Goal: Share content: Share content

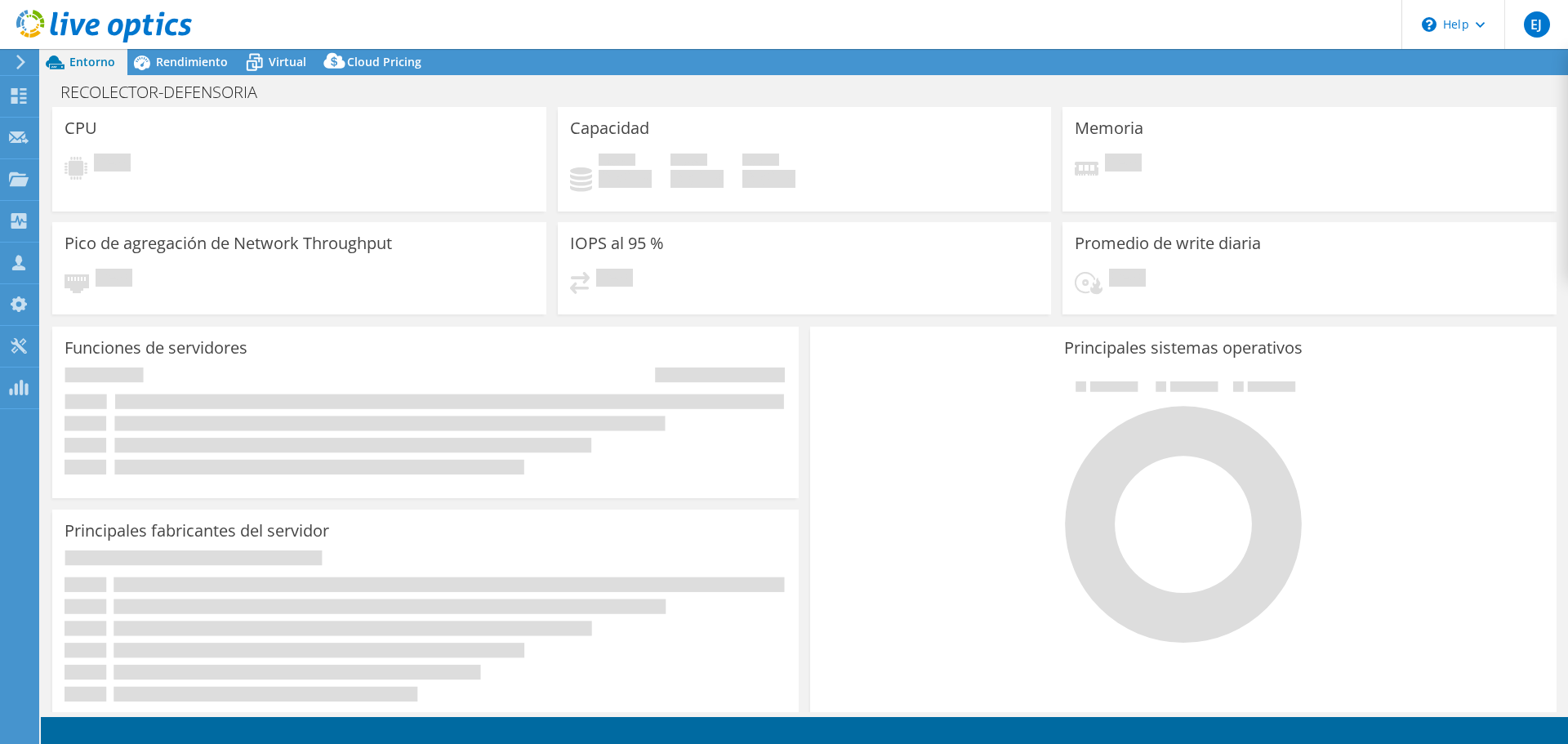
select select "USD"
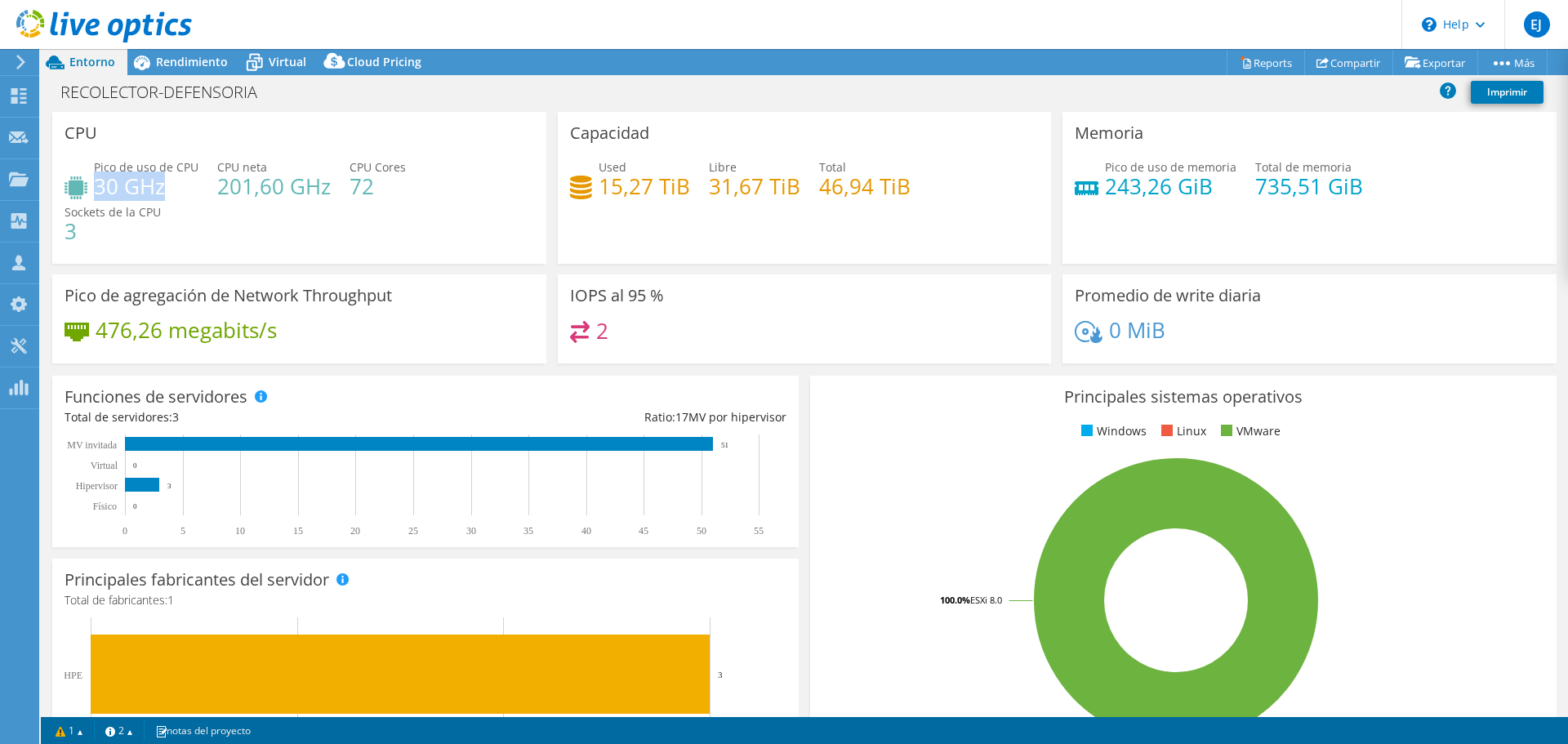
drag, startPoint x: 98, startPoint y: 190, endPoint x: 173, endPoint y: 191, distance: 75.0
click at [173, 191] on h4 "30 GHz" at bounding box center [146, 186] width 104 height 18
click at [183, 217] on div "Pico de uso de CPU 30 GHz CPU neta 201,60 GHz CPU Cores 72 Sockets de la CPU 3" at bounding box center [299, 207] width 470 height 98
drag, startPoint x: 127, startPoint y: 195, endPoint x: 192, endPoint y: 191, distance: 65.1
click at [192, 191] on h4 "30 GHz" at bounding box center [146, 186] width 104 height 18
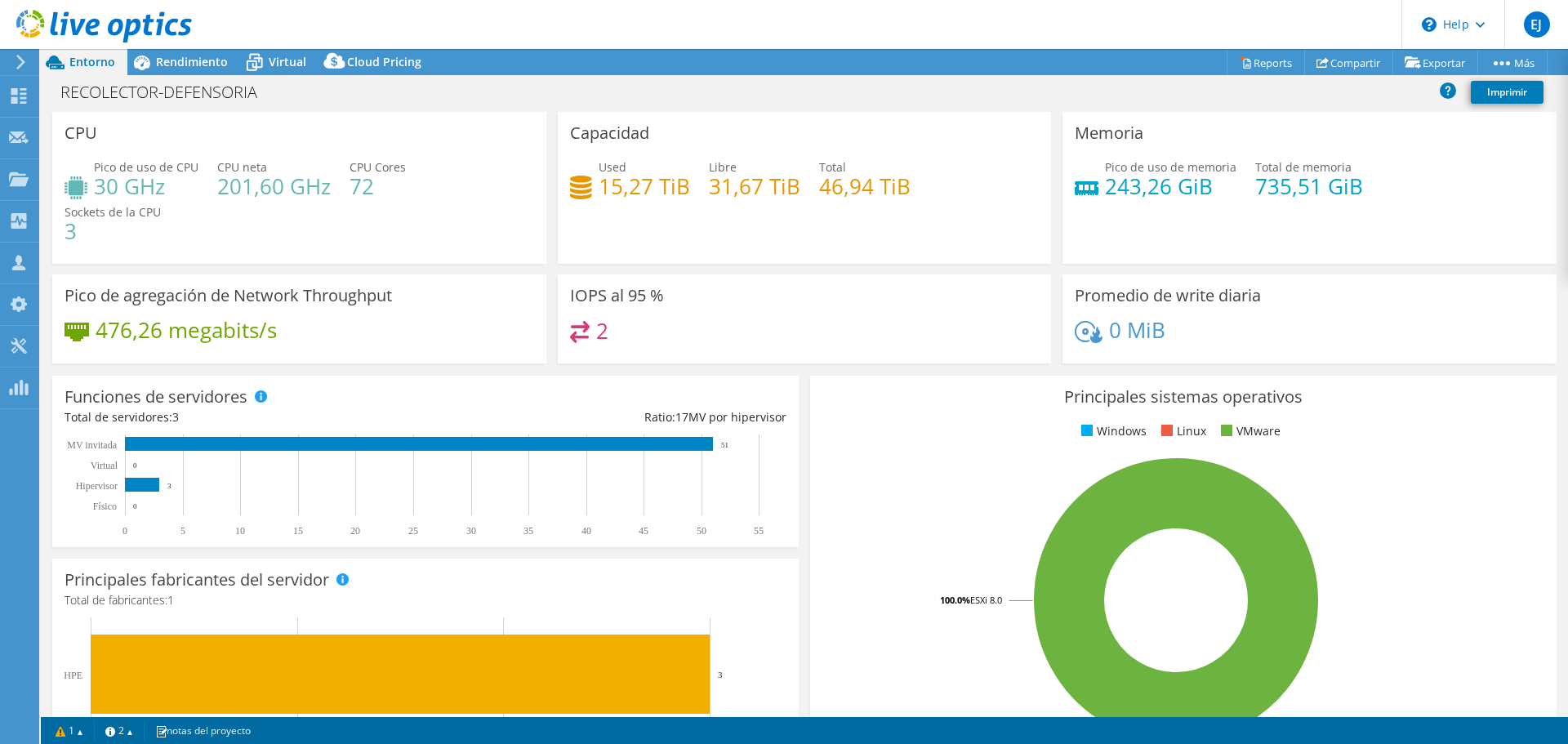
click at [191, 205] on div "Pico de uso de CPU 30 GHz CPU neta 201,60 GHz CPU Cores 72 Sockets de la CPU 3" at bounding box center [299, 207] width 470 height 98
drag, startPoint x: 327, startPoint y: 184, endPoint x: 258, endPoint y: 198, distance: 70.4
click at [207, 189] on div "Pico de uso de CPU 30 GHz CPU neta 201,60 GHz CPU Cores 72 Sockets de la CPU 3" at bounding box center [299, 207] width 470 height 98
click at [305, 208] on div "Pico de uso de CPU 30 GHz CPU neta 201,60 GHz CPU Cores 72 Sockets de la CPU 3" at bounding box center [299, 207] width 470 height 98
drag, startPoint x: 374, startPoint y: 187, endPoint x: 338, endPoint y: 182, distance: 36.3
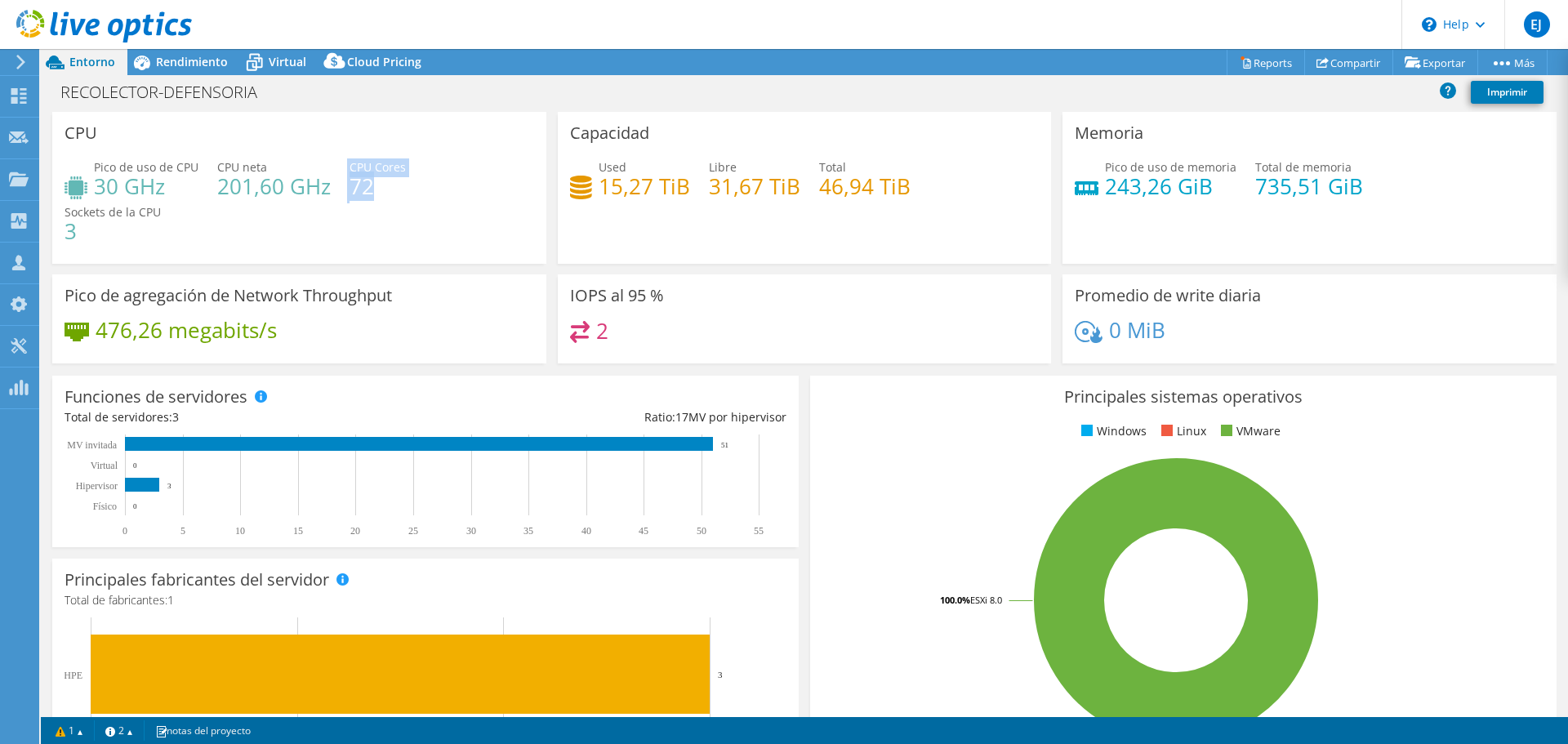
click at [338, 182] on div "Pico de uso de CPU 30 GHz CPU neta 201,60 GHz CPU Cores 72 Sockets de la CPU 3" at bounding box center [299, 207] width 470 height 98
click at [402, 215] on div "Pico de uso de CPU 30 GHz CPU neta 201,60 GHz CPU Cores 72 Sockets de la CPU 3" at bounding box center [299, 207] width 470 height 98
drag, startPoint x: 1100, startPoint y: 184, endPoint x: 1209, endPoint y: 183, distance: 109.0
click at [1209, 183] on h4 "243,26 GiB" at bounding box center [1170, 186] width 131 height 18
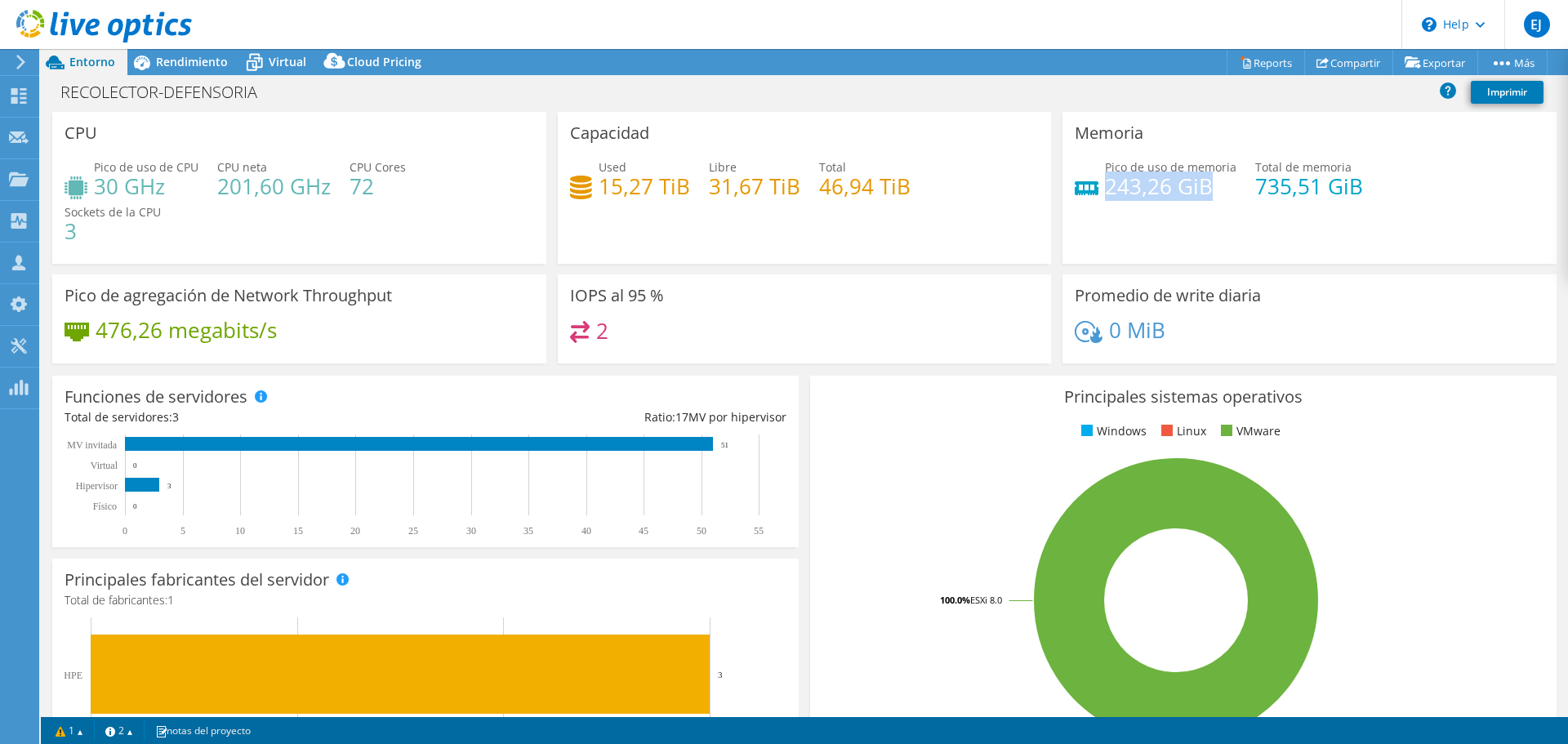
drag, startPoint x: 1098, startPoint y: 186, endPoint x: 1208, endPoint y: 187, distance: 110.0
click at [1208, 187] on h4 "243,26 GiB" at bounding box center [1170, 186] width 131 height 18
drag, startPoint x: 1245, startPoint y: 184, endPoint x: 1353, endPoint y: 188, distance: 108.1
click at [1353, 188] on div "Pico de uso de memoria 243,26 GiB Total de memoria 735,51 GiB" at bounding box center [1309, 184] width 470 height 53
click at [1320, 196] on h4 "735,51 GiB" at bounding box center [1309, 186] width 108 height 18
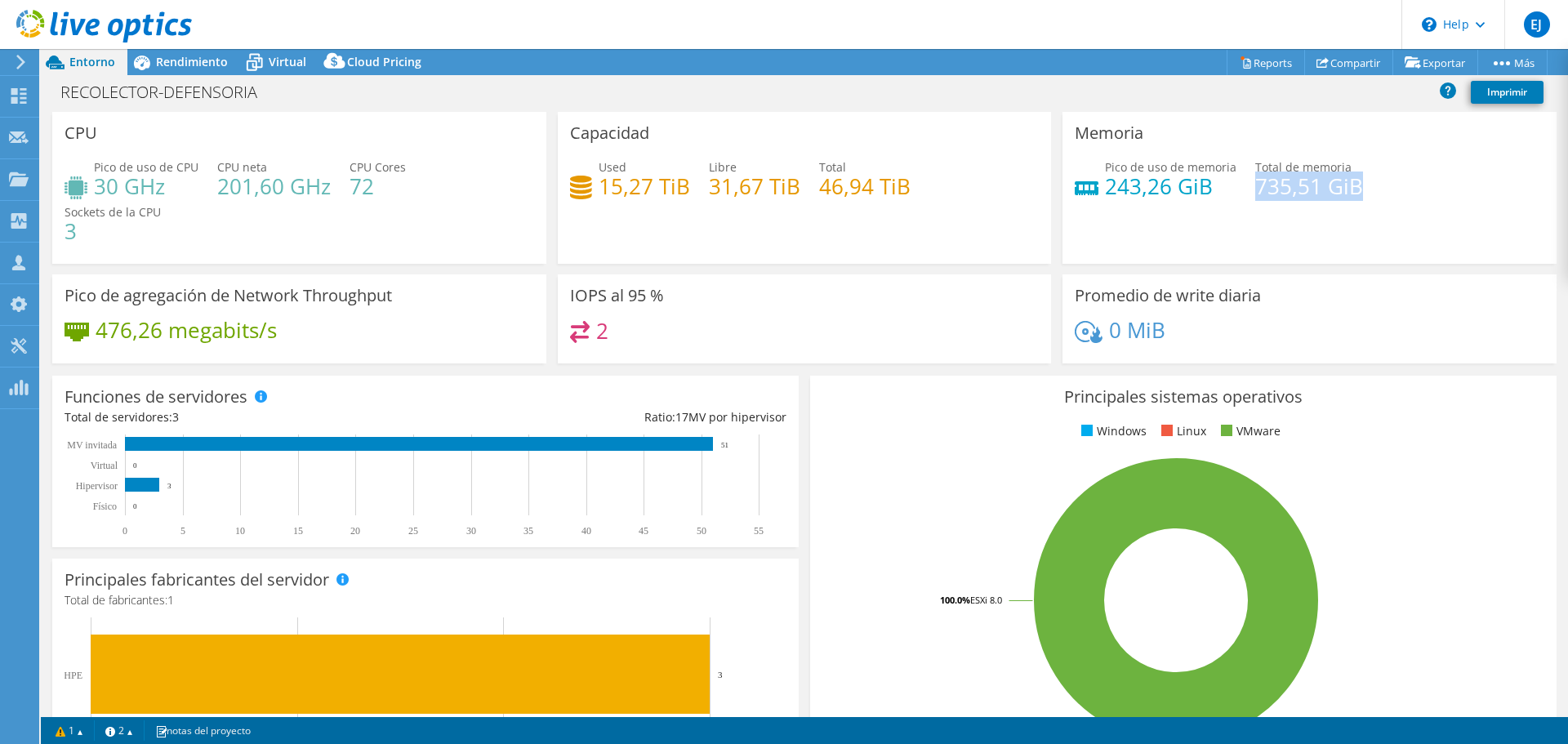
drag, startPoint x: 1246, startPoint y: 188, endPoint x: 1368, endPoint y: 185, distance: 122.0
click at [1368, 185] on div "Pico de uso de memoria 243,26 GiB Total de memoria 735,51 GiB" at bounding box center [1309, 184] width 470 height 53
drag, startPoint x: 822, startPoint y: 187, endPoint x: 920, endPoint y: 187, distance: 98.0
click at [920, 187] on div "Used 15,27 TiB Libre 31,67 TiB Total 46,94 TiB" at bounding box center [804, 184] width 470 height 53
click at [939, 197] on div "Used 15,27 TiB Libre 31,67 TiB Total 46,94 TiB" at bounding box center [804, 184] width 470 height 53
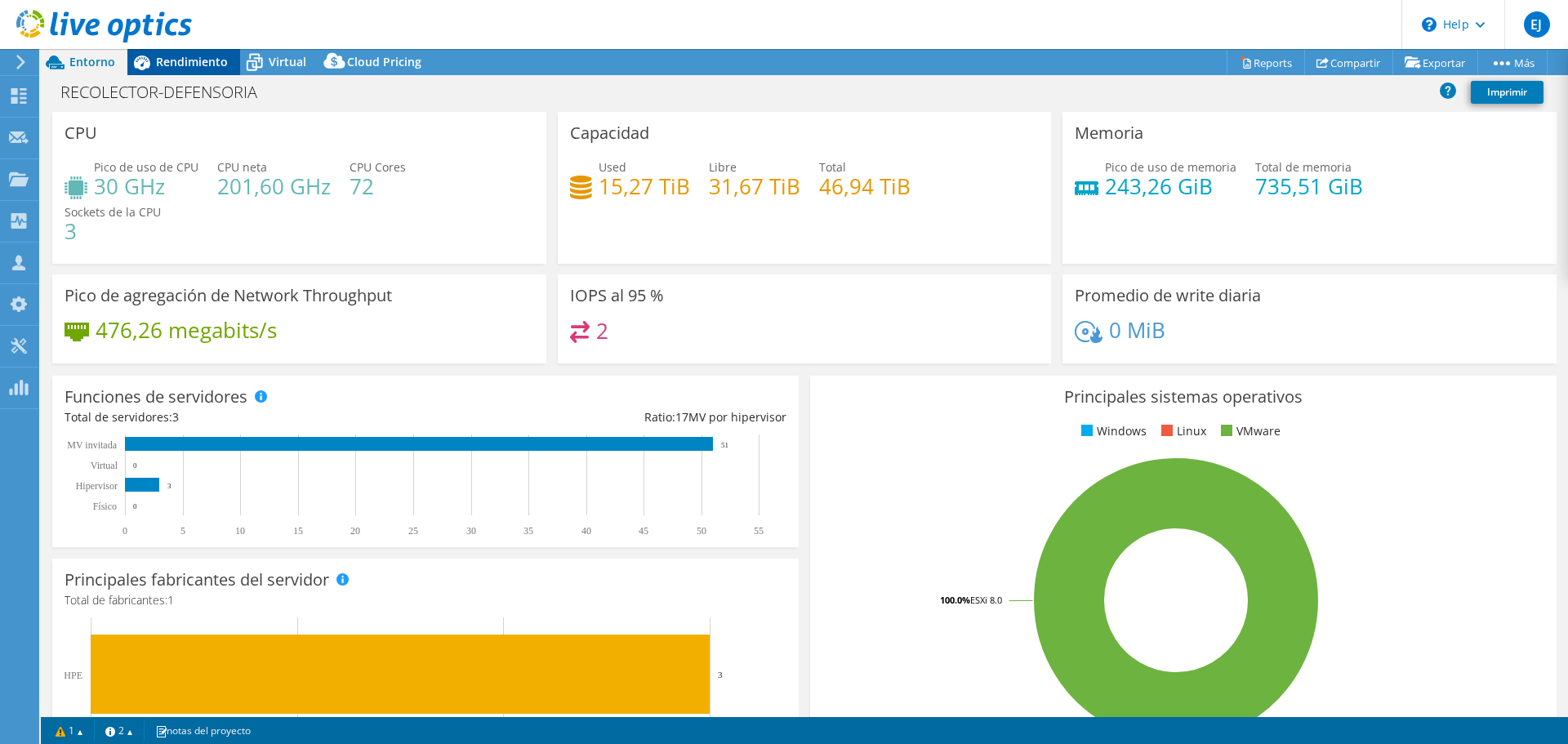
click at [157, 63] on span "Rendimiento" at bounding box center [192, 62] width 72 height 16
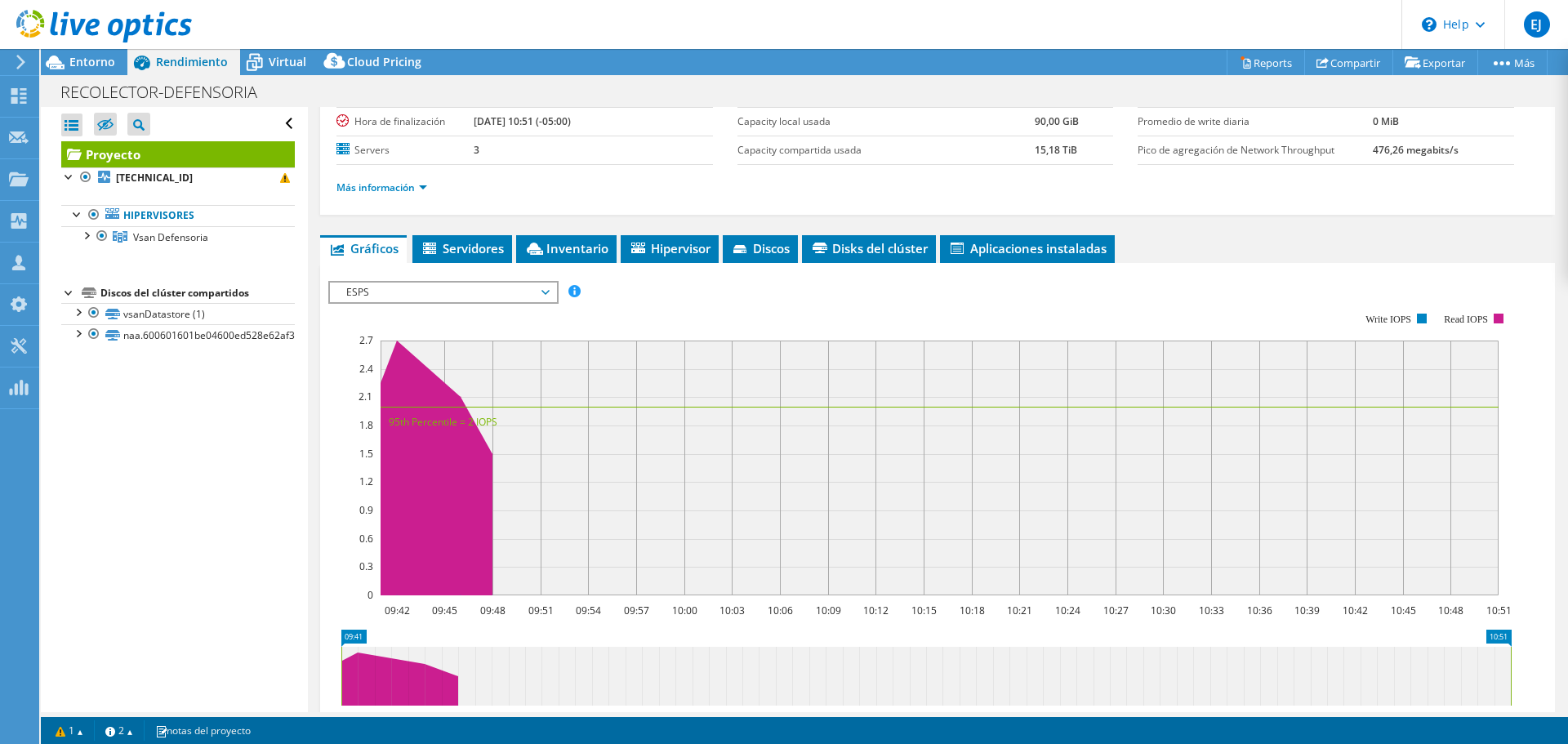
scroll to position [163, 0]
click at [550, 288] on span "ESPS" at bounding box center [443, 291] width 226 height 20
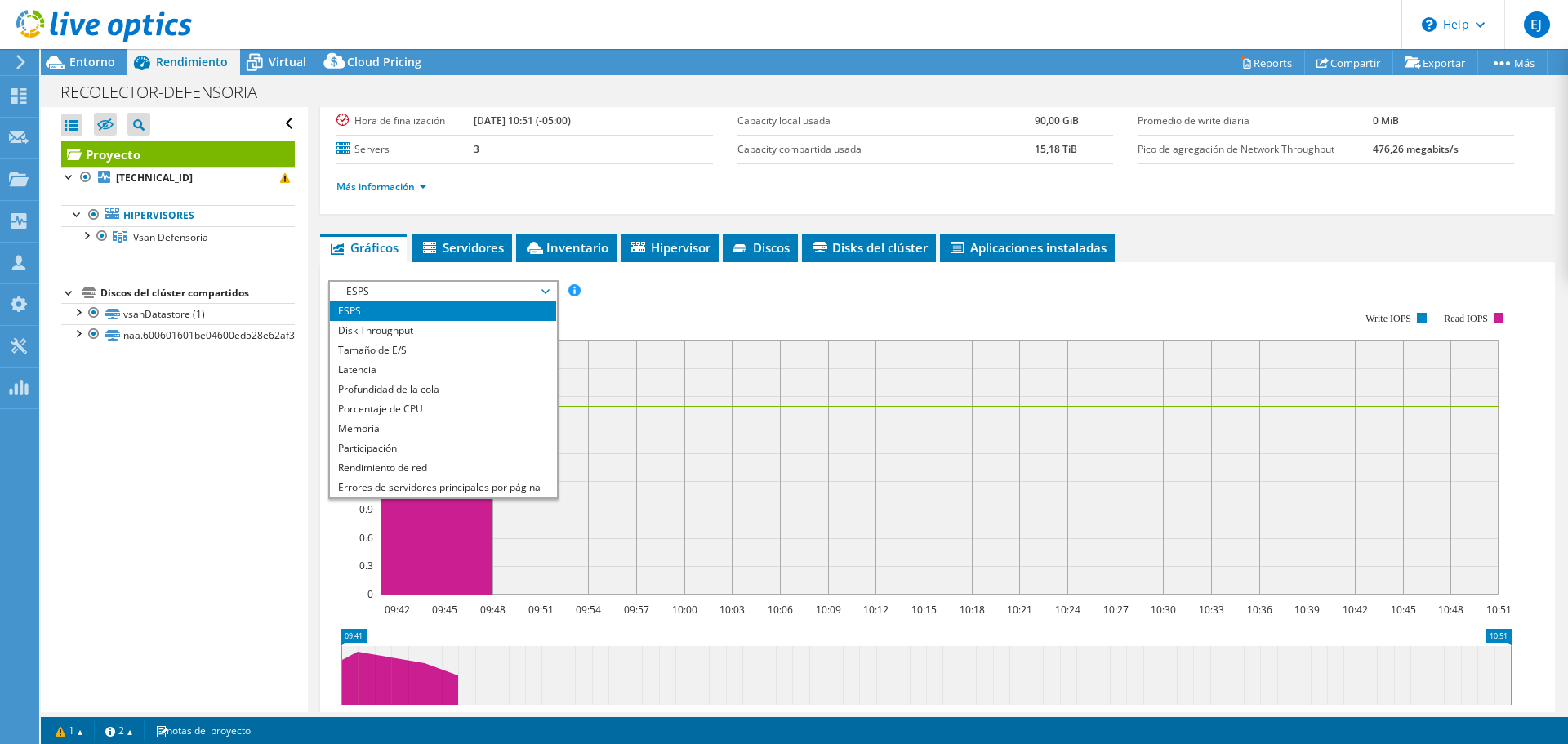
click at [548, 288] on span "ESPS" at bounding box center [443, 291] width 210 height 20
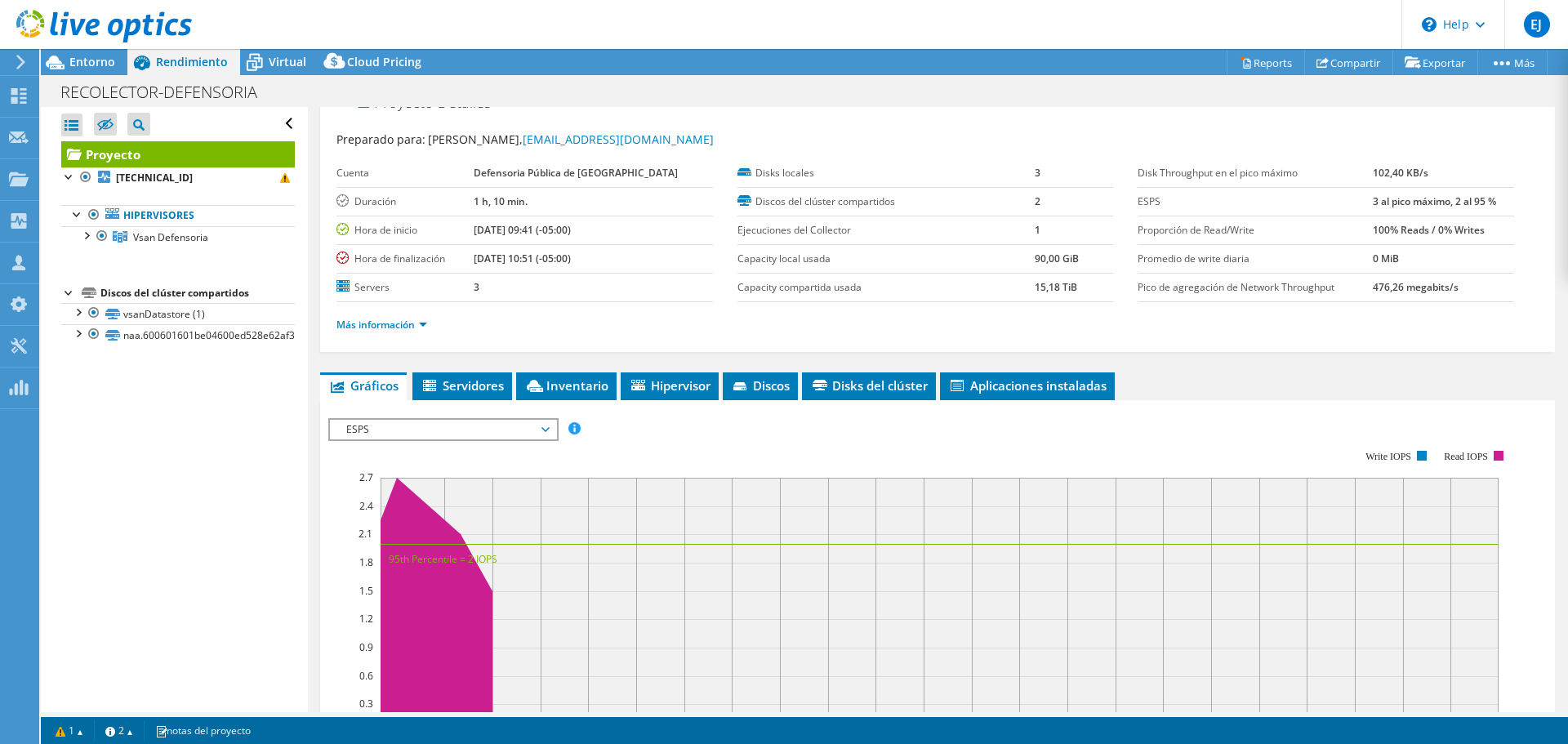
scroll to position [0, 0]
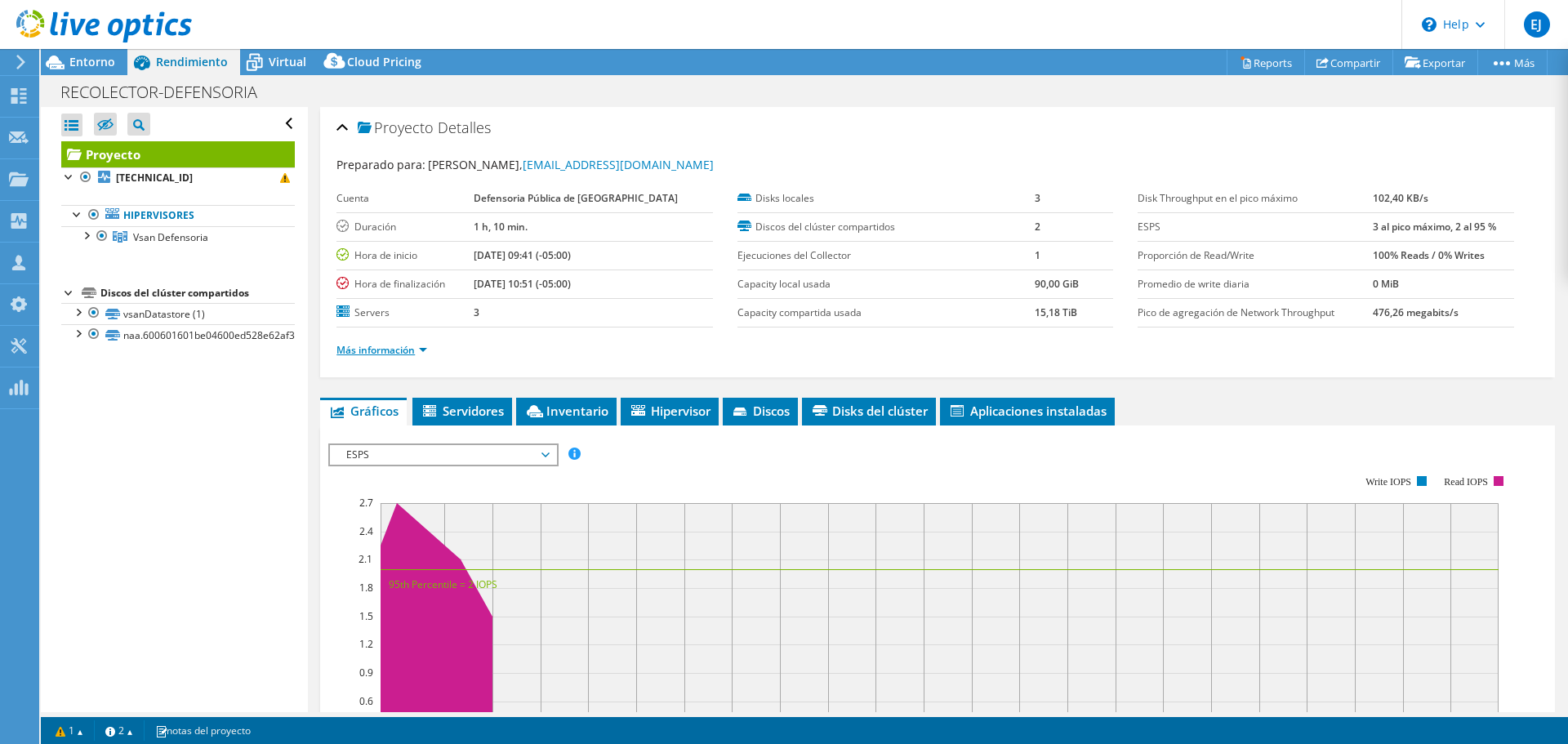
click at [399, 353] on link "Más información" at bounding box center [381, 350] width 90 height 14
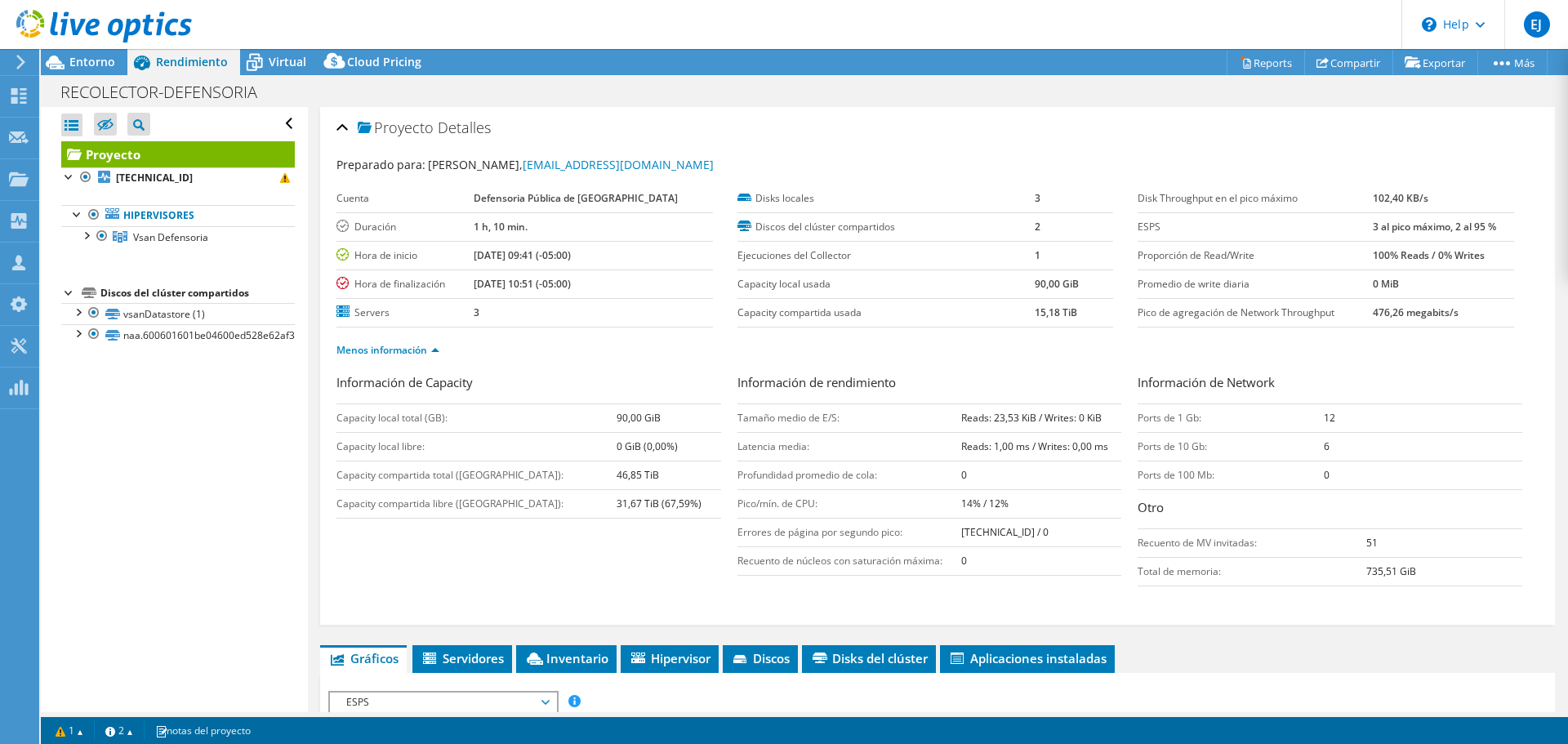
drag, startPoint x: 1426, startPoint y: 228, endPoint x: 1352, endPoint y: 229, distance: 74.0
click at [1353, 229] on tr "ESPS 3 al pico máximo, 2 al 95 %" at bounding box center [1326, 226] width 376 height 29
click at [1348, 230] on label "ESPS" at bounding box center [1255, 227] width 235 height 17
click at [86, 236] on div at bounding box center [85, 234] width 17 height 17
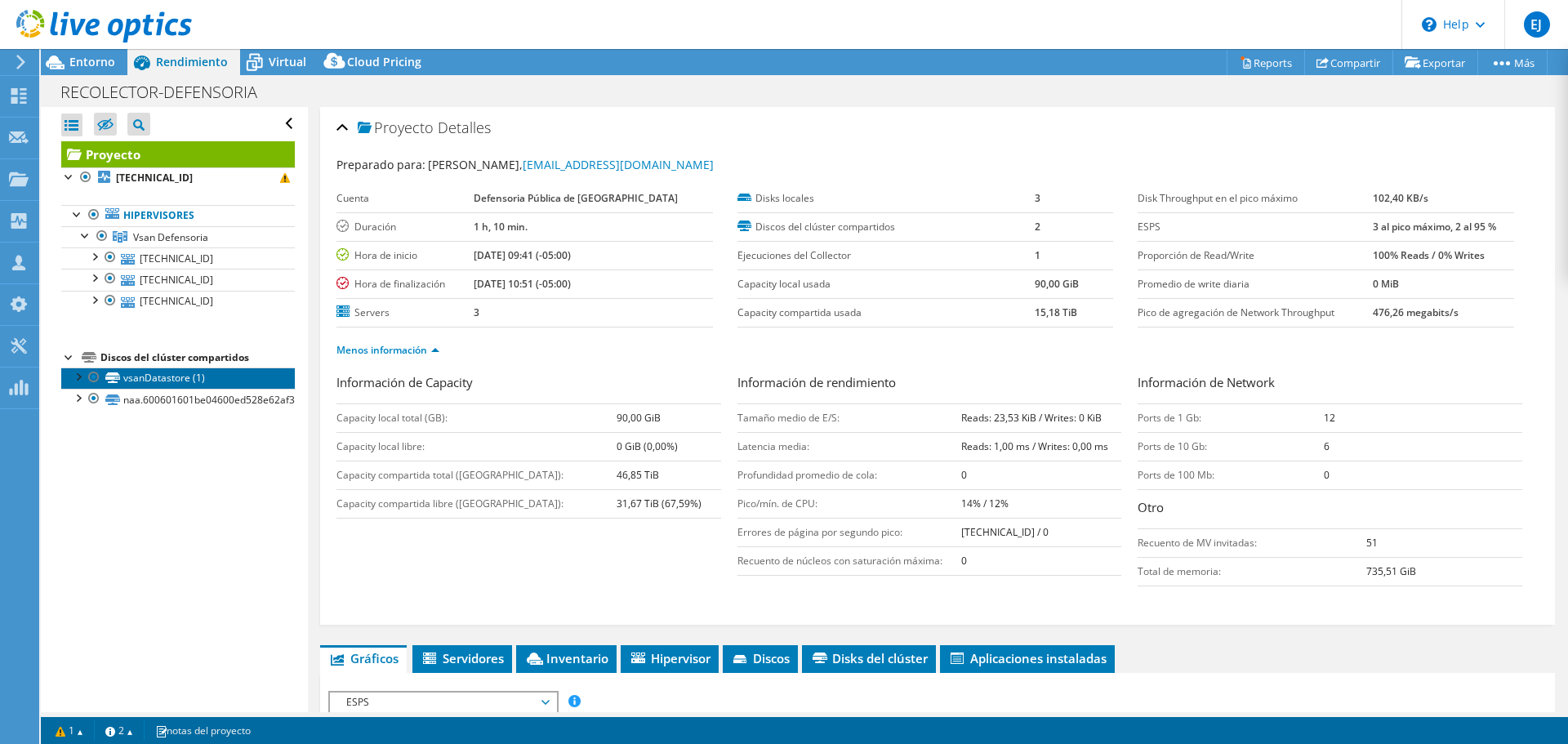
click at [157, 376] on link "vsanDatastore (1)" at bounding box center [178, 378] width 234 height 21
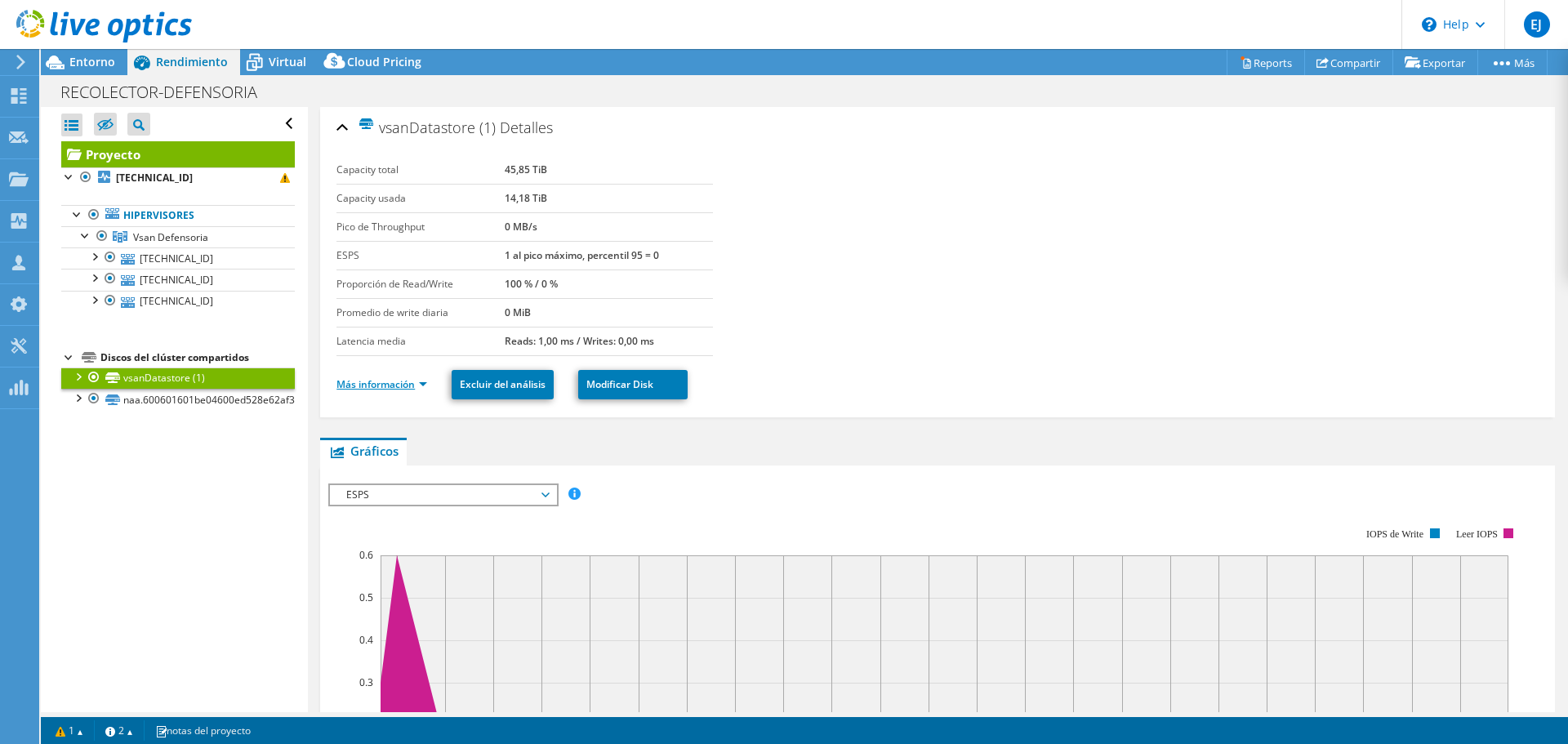
click at [386, 383] on link "Más información" at bounding box center [381, 384] width 90 height 14
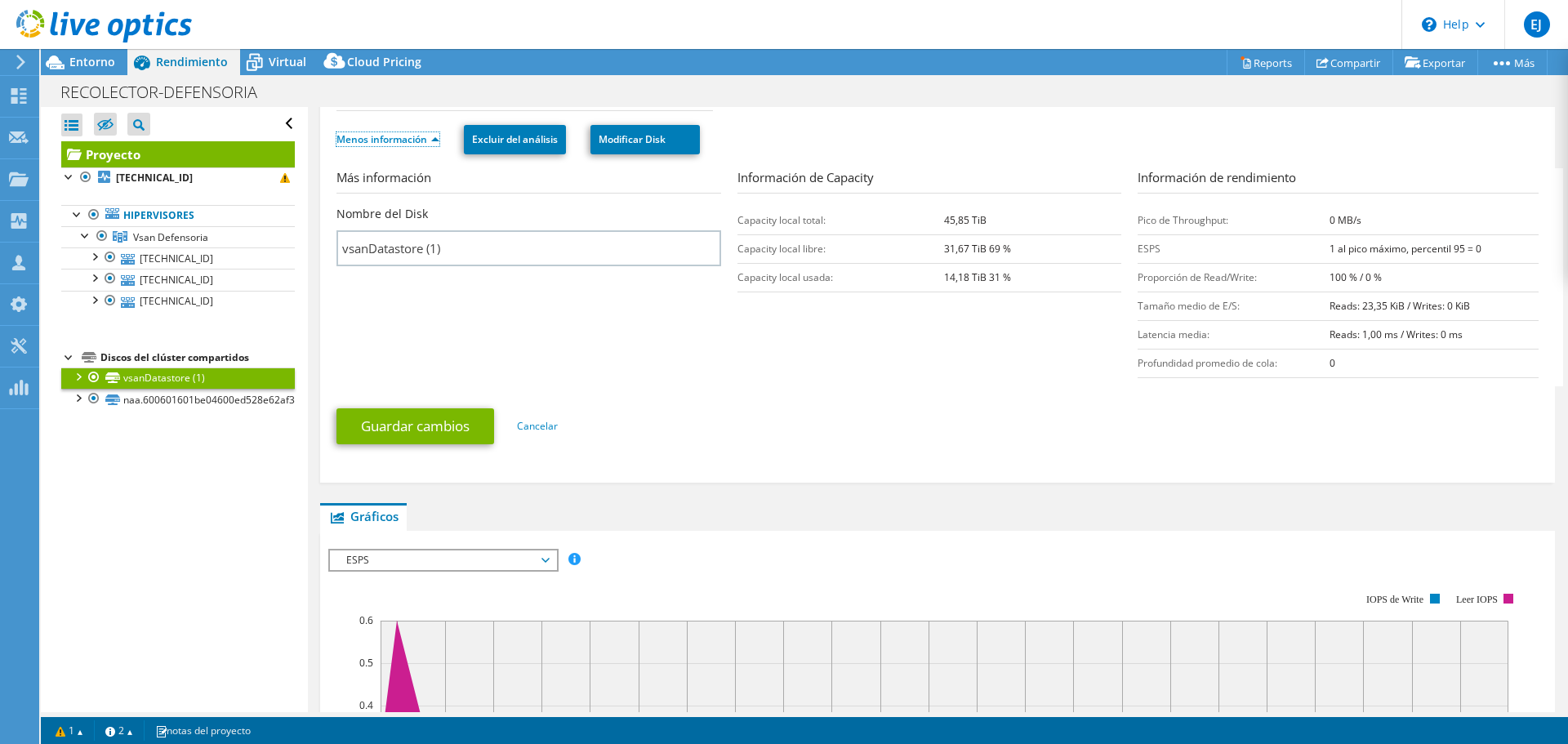
scroll to position [163, 0]
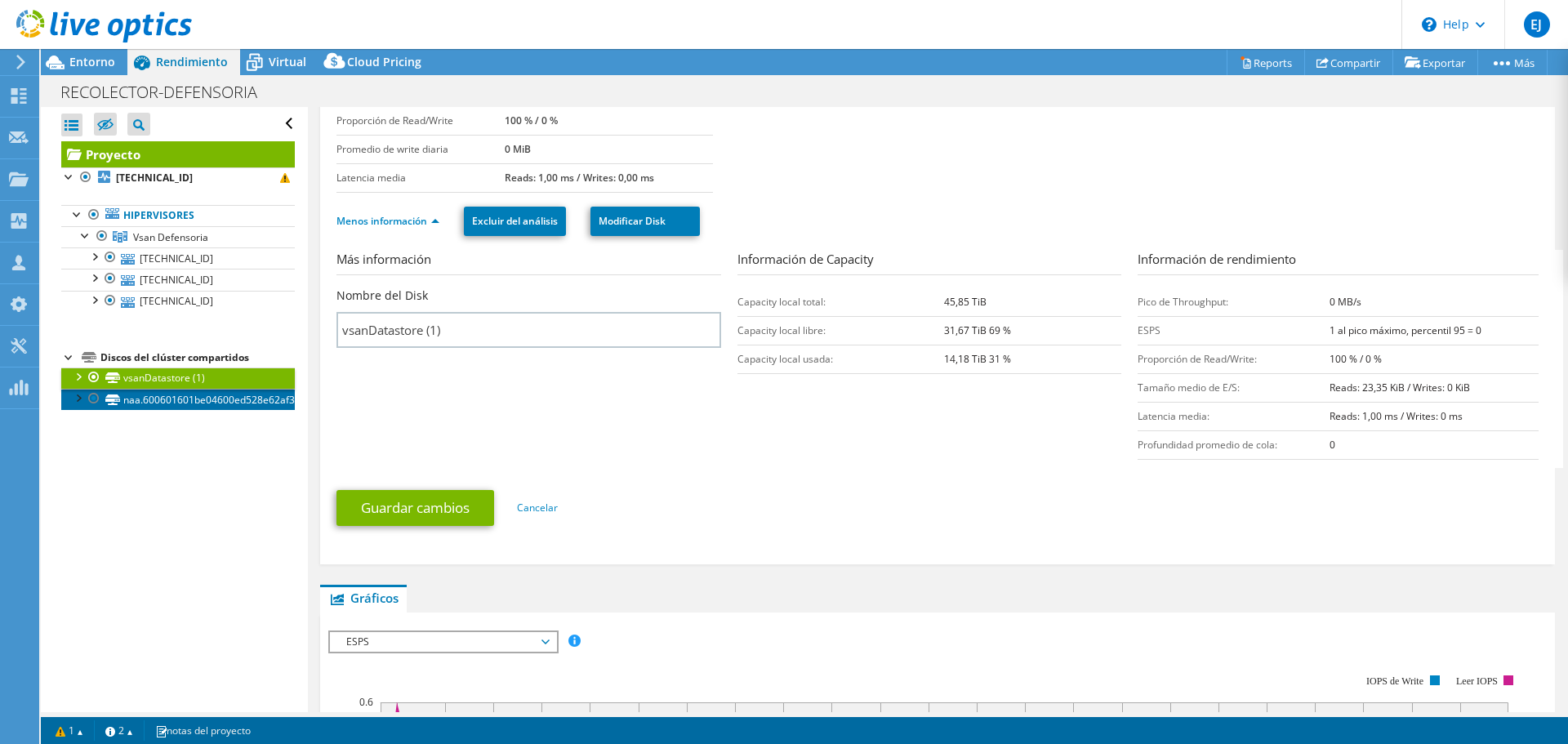
click at [206, 405] on link "naa.600601601be04600ed528e62af3b002d" at bounding box center [178, 399] width 234 height 21
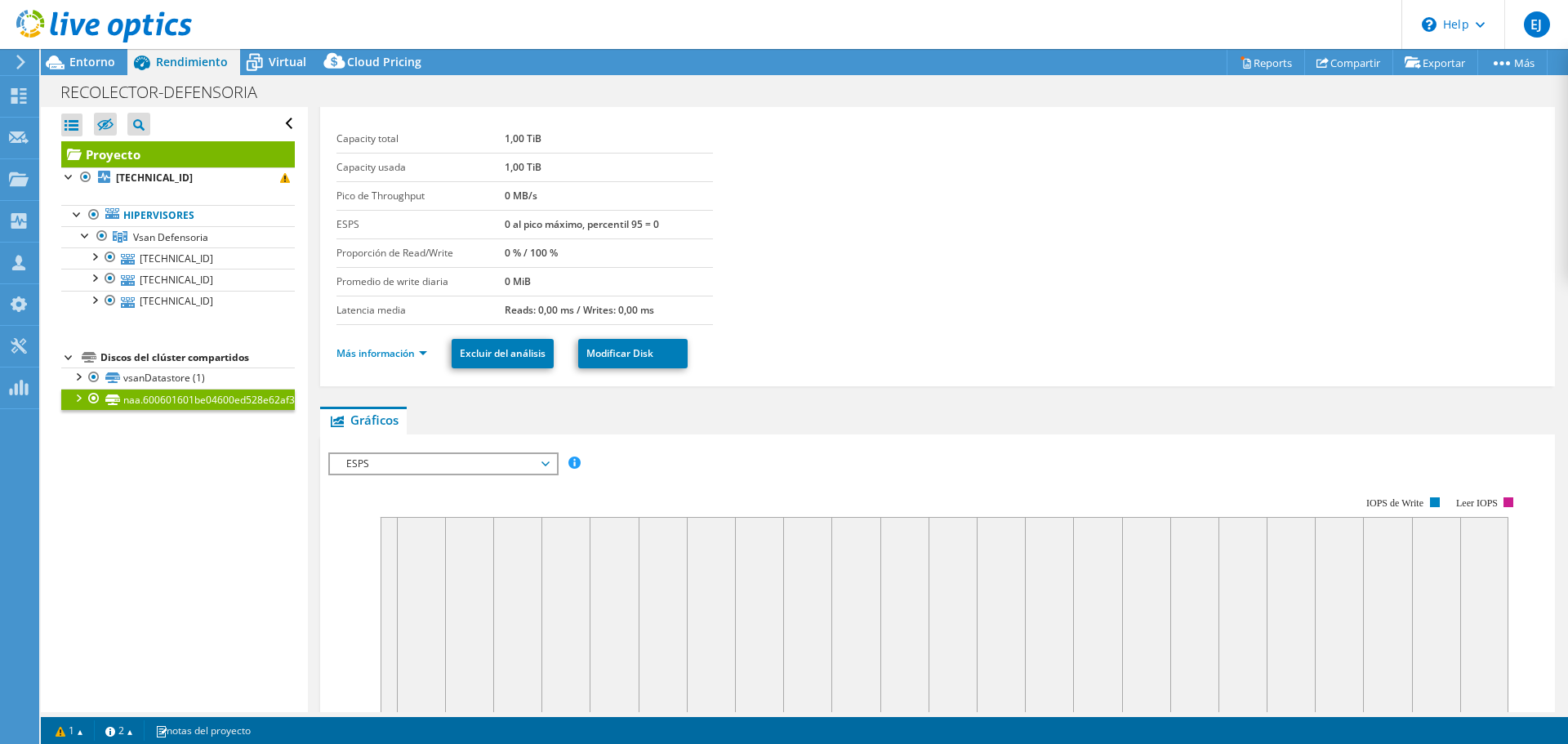
scroll to position [0, 0]
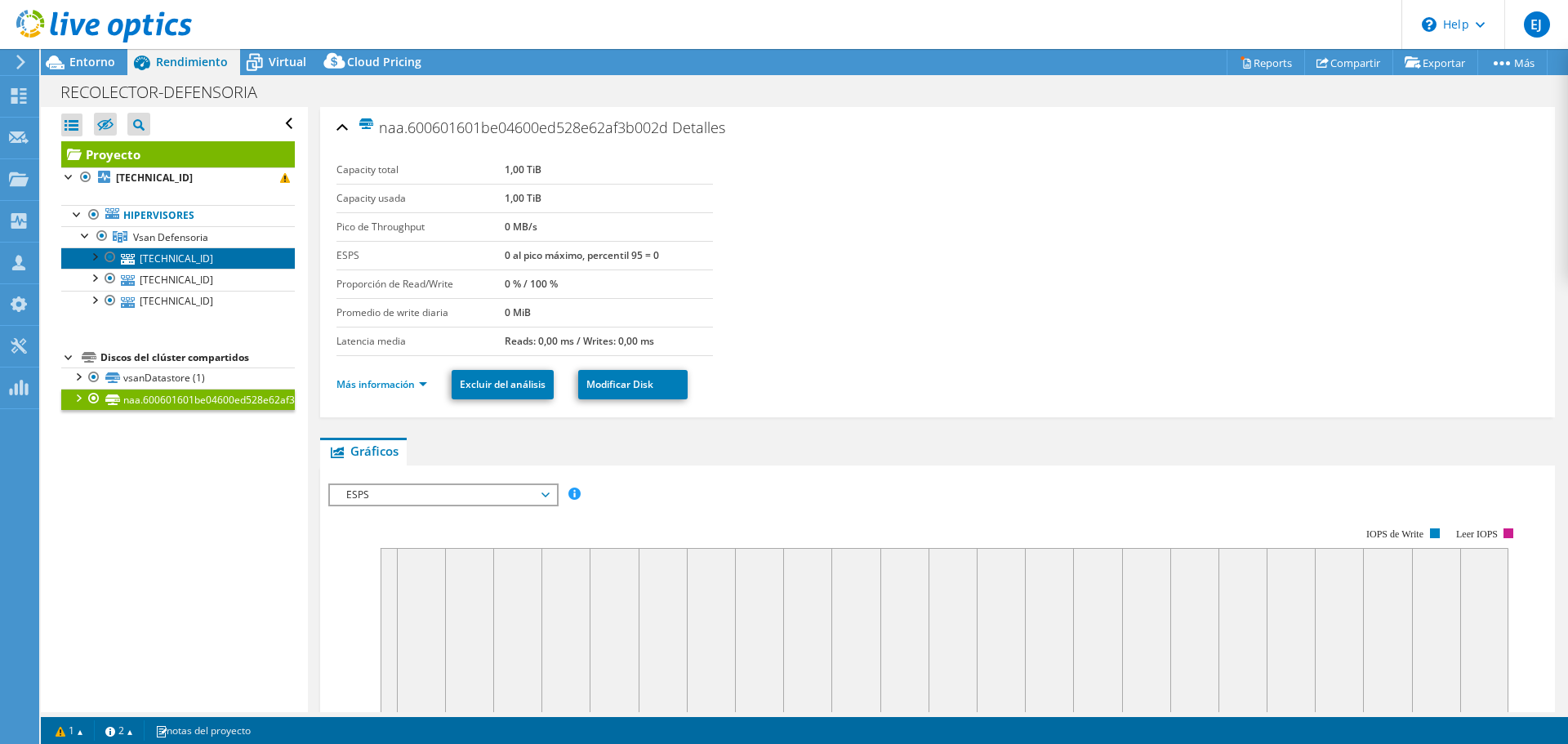
click at [193, 264] on link "[TECHNICAL_ID]" at bounding box center [178, 258] width 234 height 21
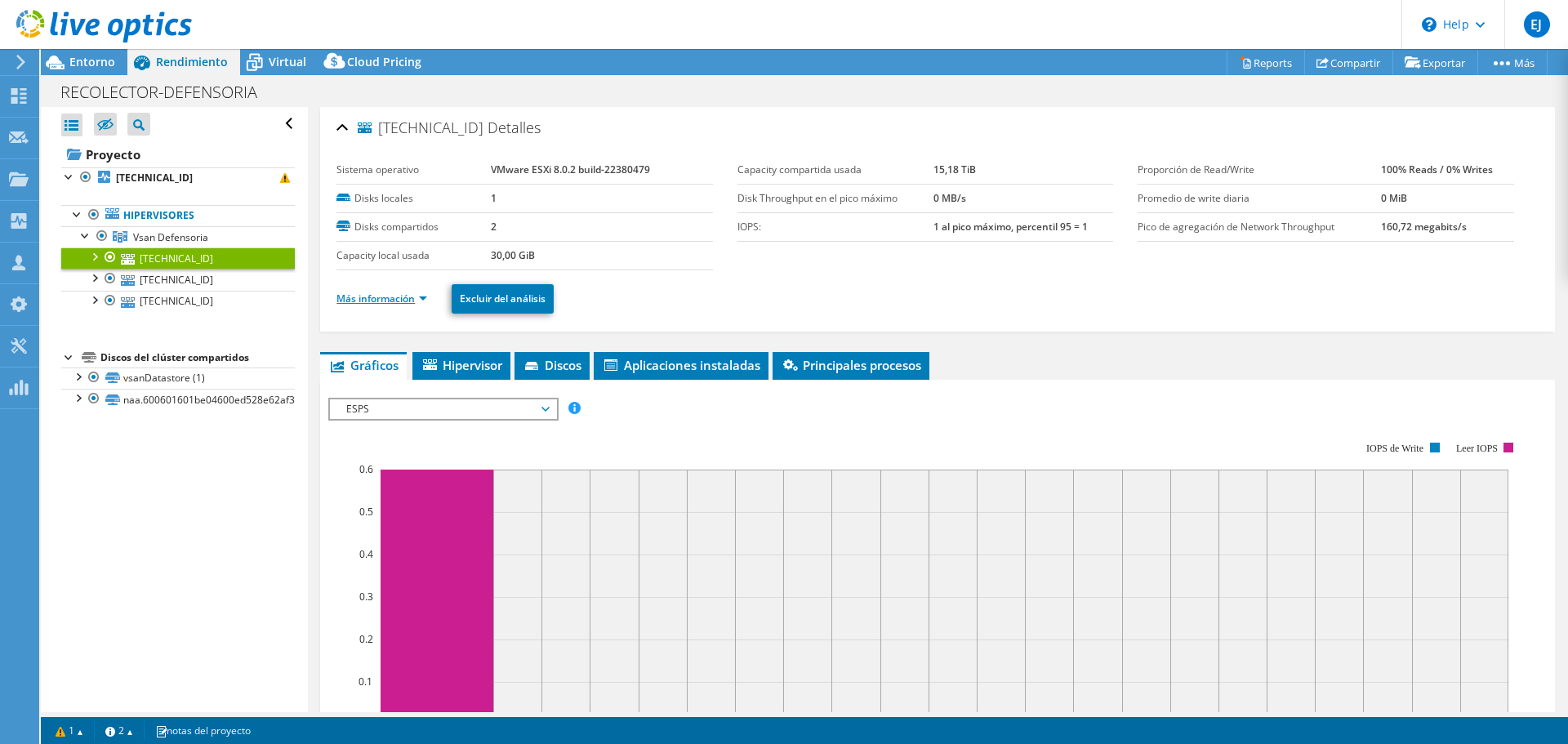
click at [416, 294] on link "Más información" at bounding box center [381, 299] width 90 height 14
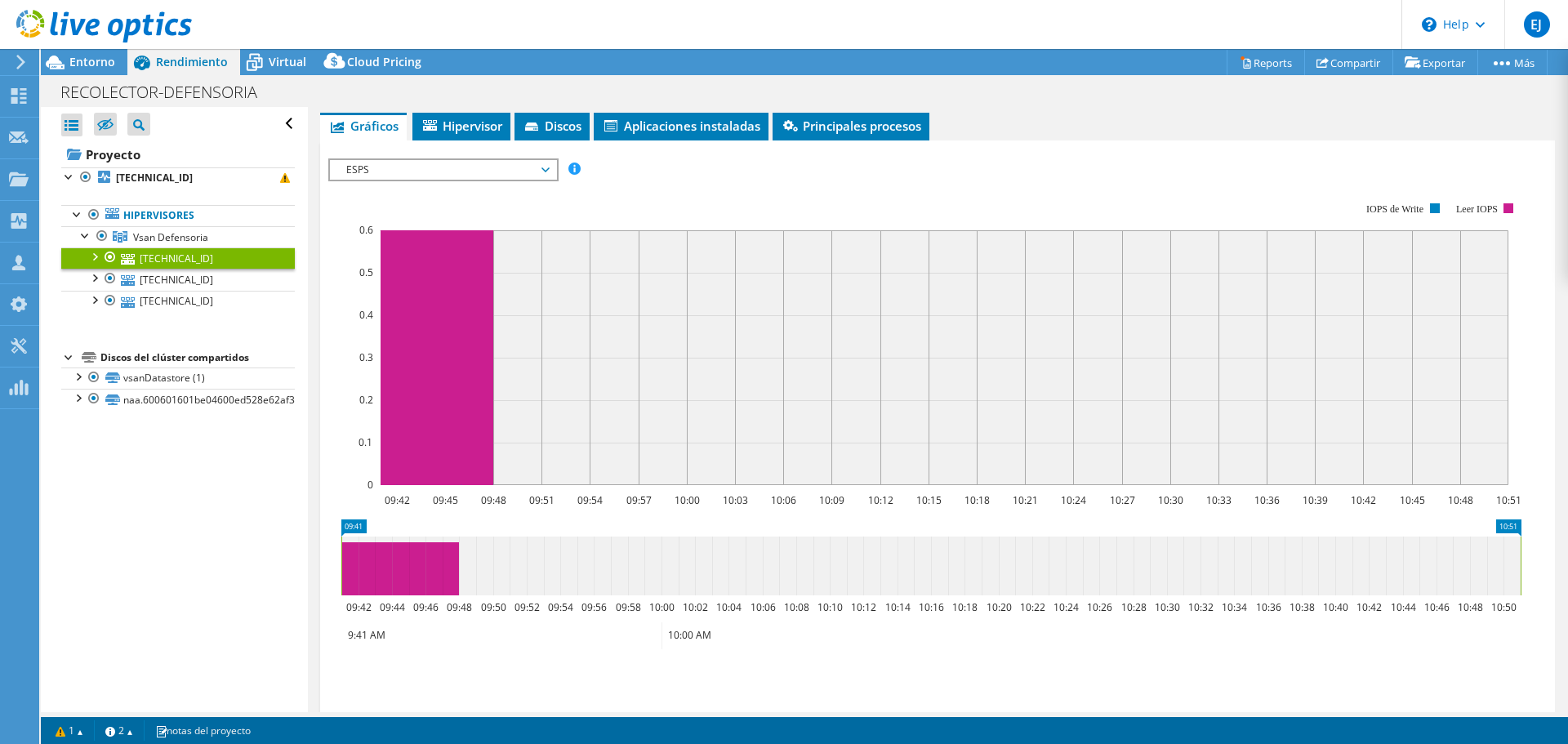
scroll to position [654, 0]
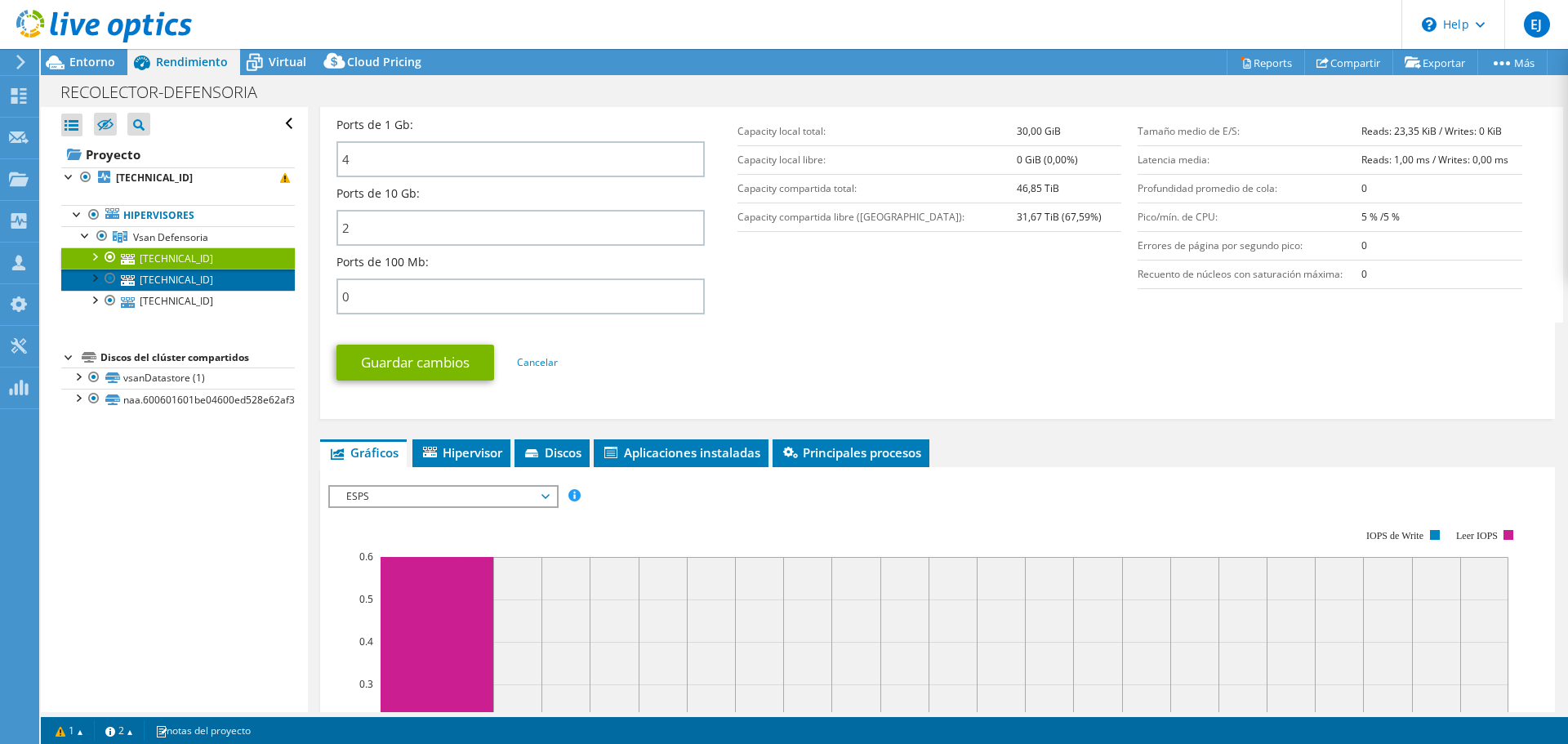
click at [192, 277] on link "[TECHNICAL_ID]" at bounding box center [178, 279] width 234 height 21
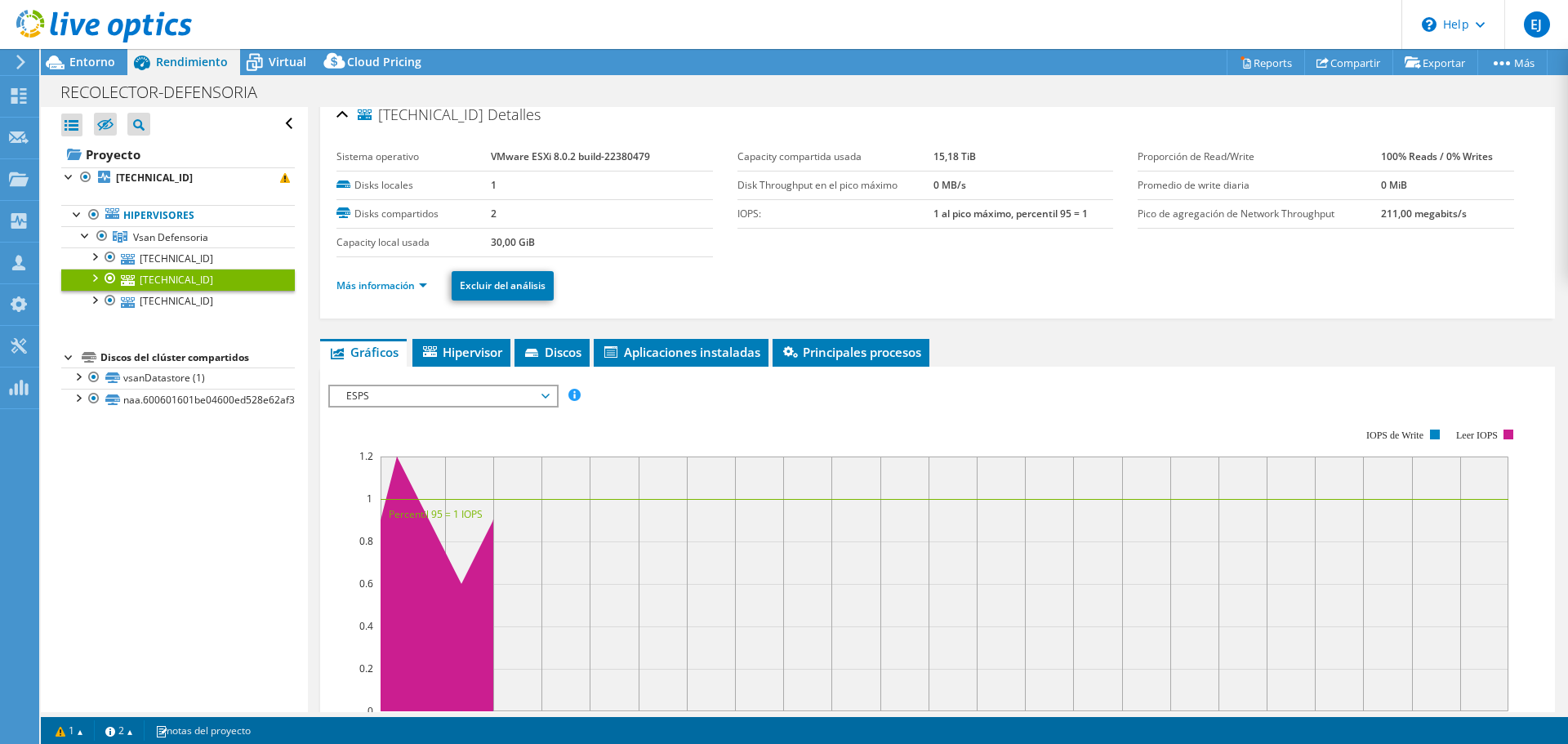
scroll to position [0, 0]
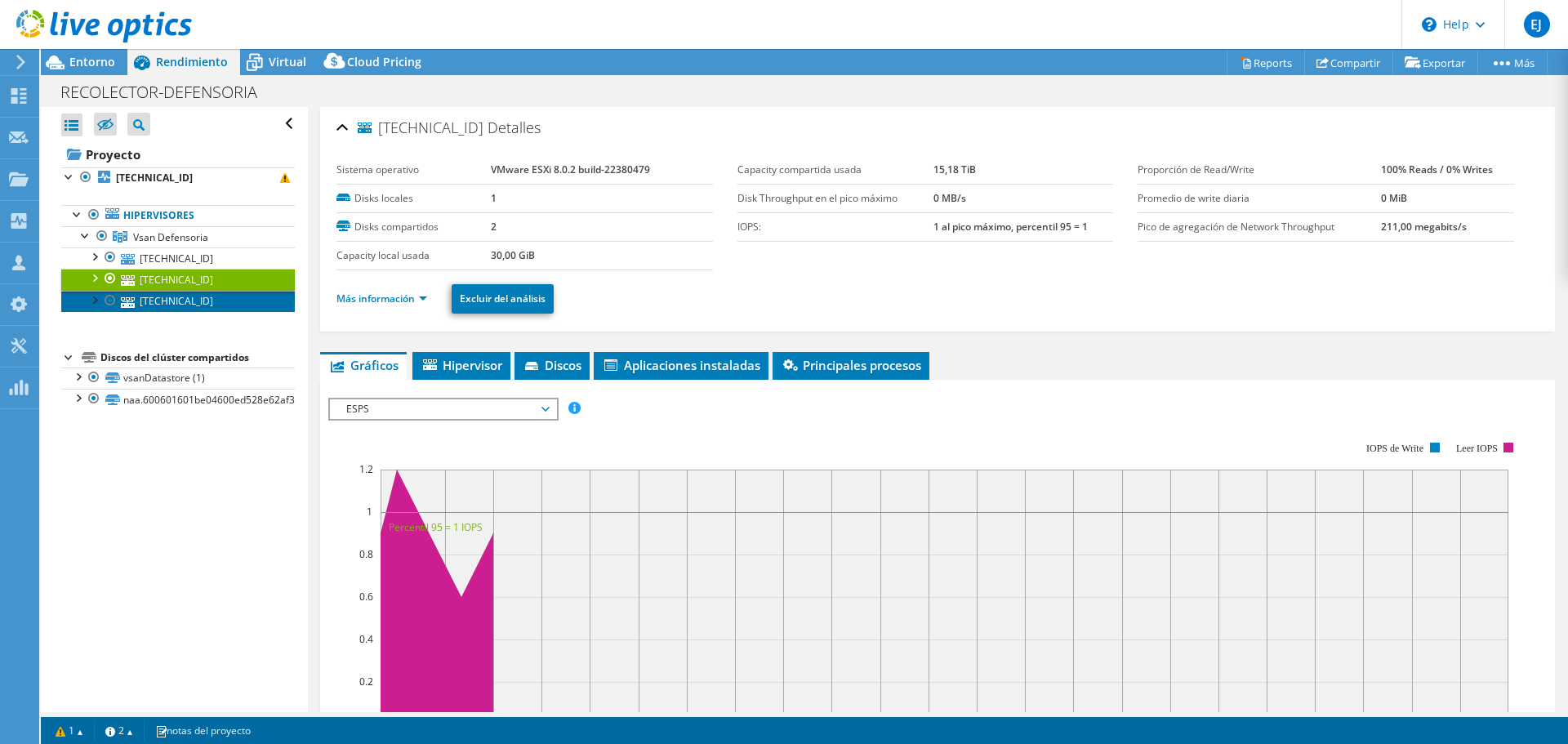
click at [224, 297] on link "[TECHNICAL_ID]" at bounding box center [178, 302] width 234 height 21
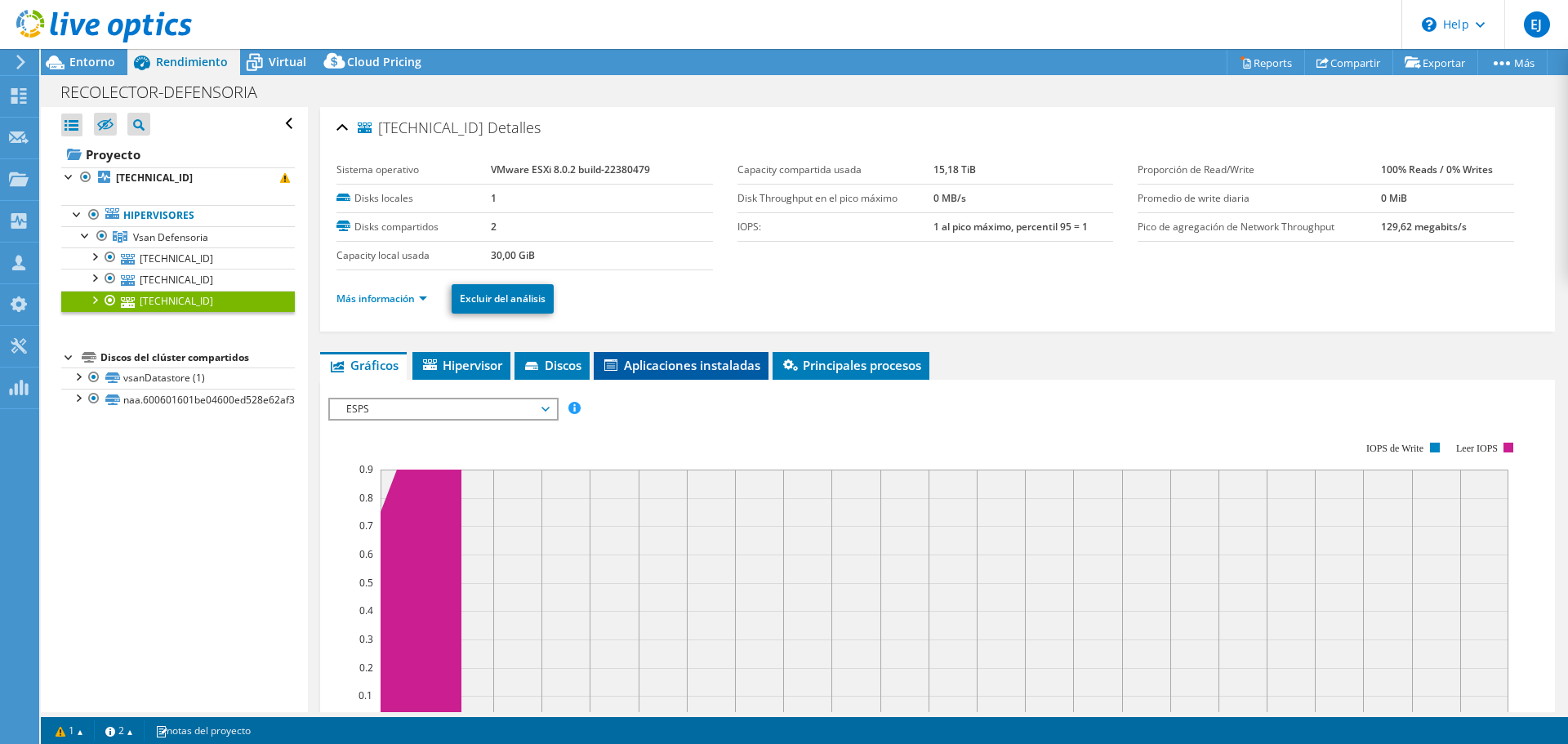
click at [701, 375] on li "Aplicaciones instaladas" at bounding box center [680, 366] width 175 height 28
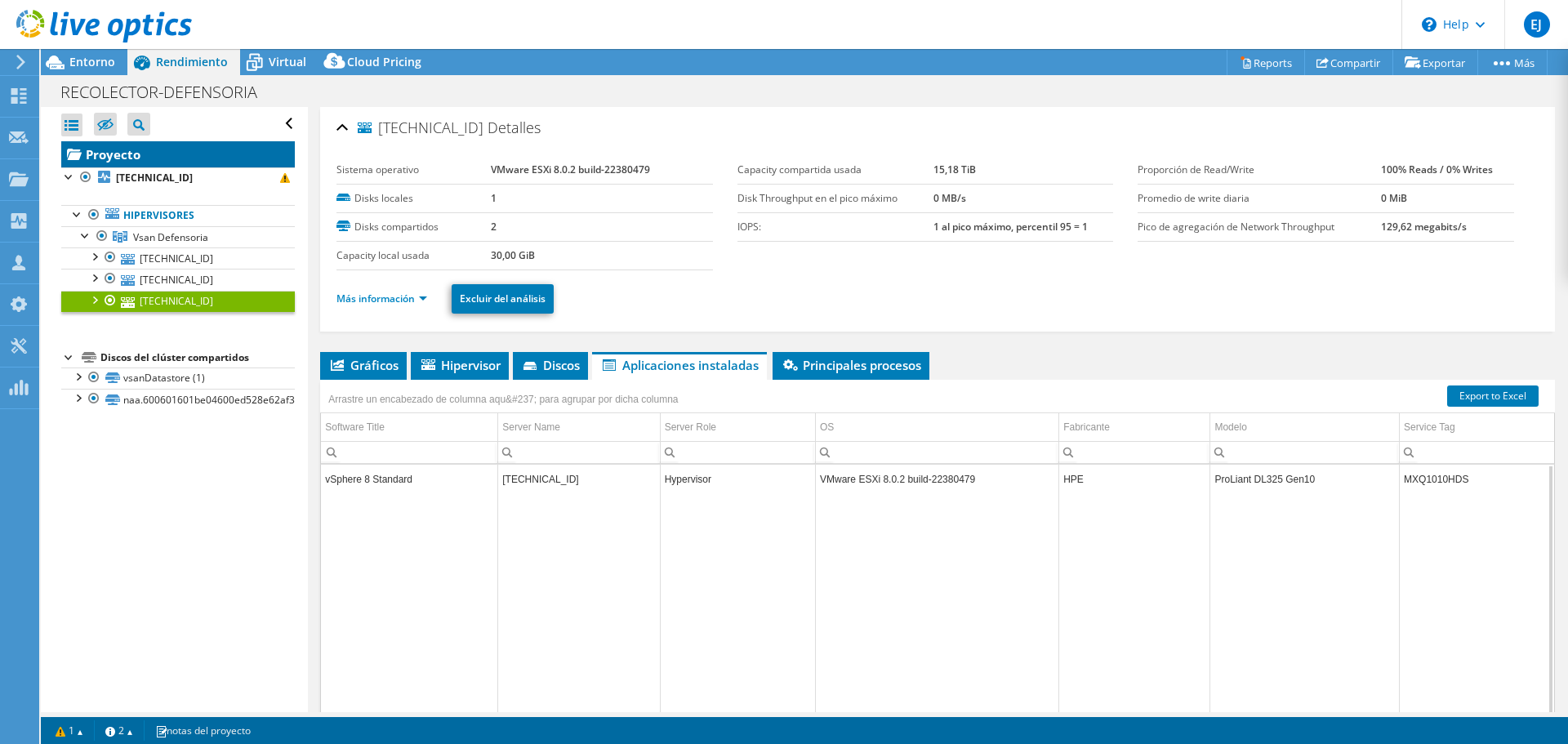
click at [128, 149] on link "Proyecto" at bounding box center [178, 155] width 234 height 26
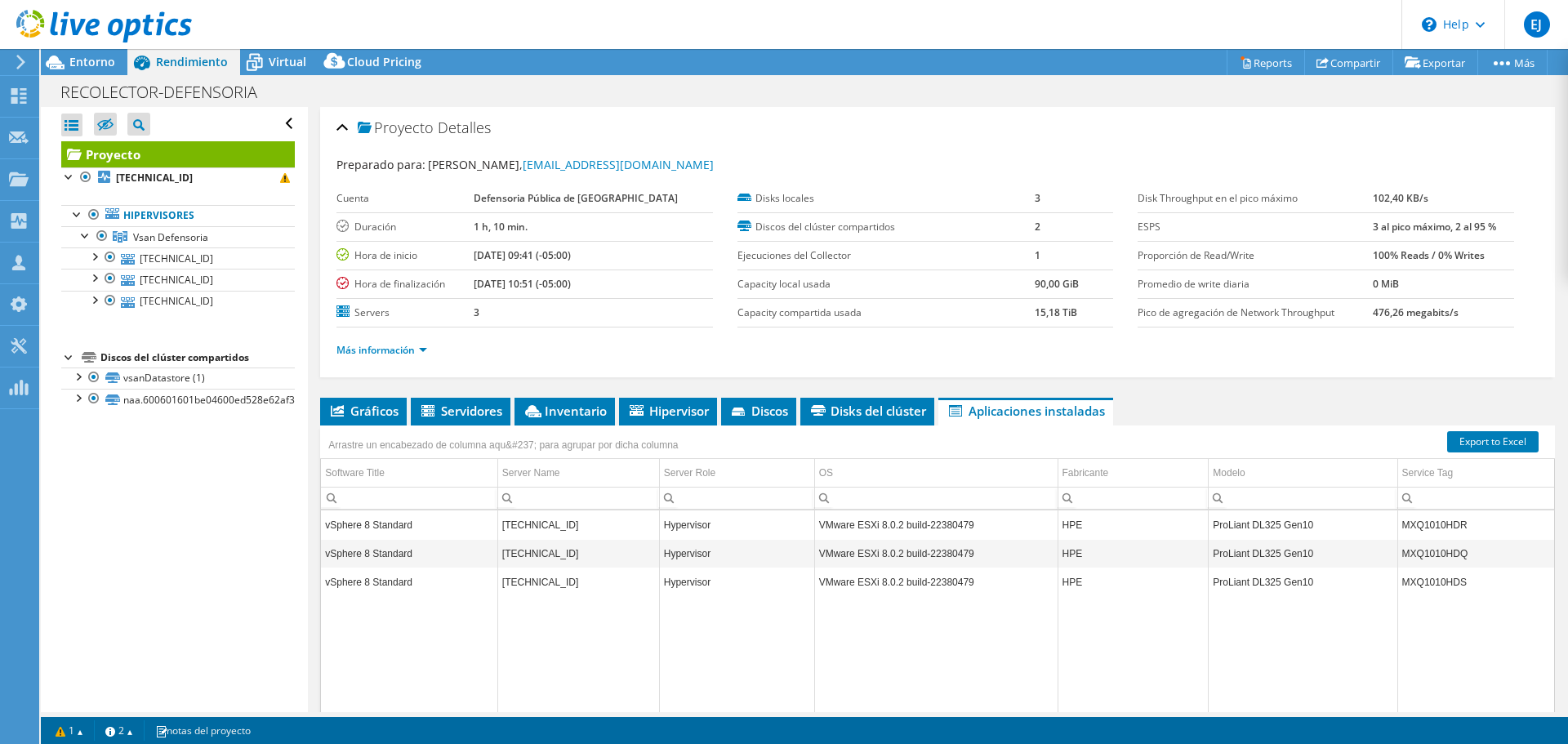
drag, startPoint x: 94, startPoint y: 58, endPoint x: 312, endPoint y: 130, distance: 229.6
click at [94, 58] on span "Entorno" at bounding box center [92, 62] width 46 height 16
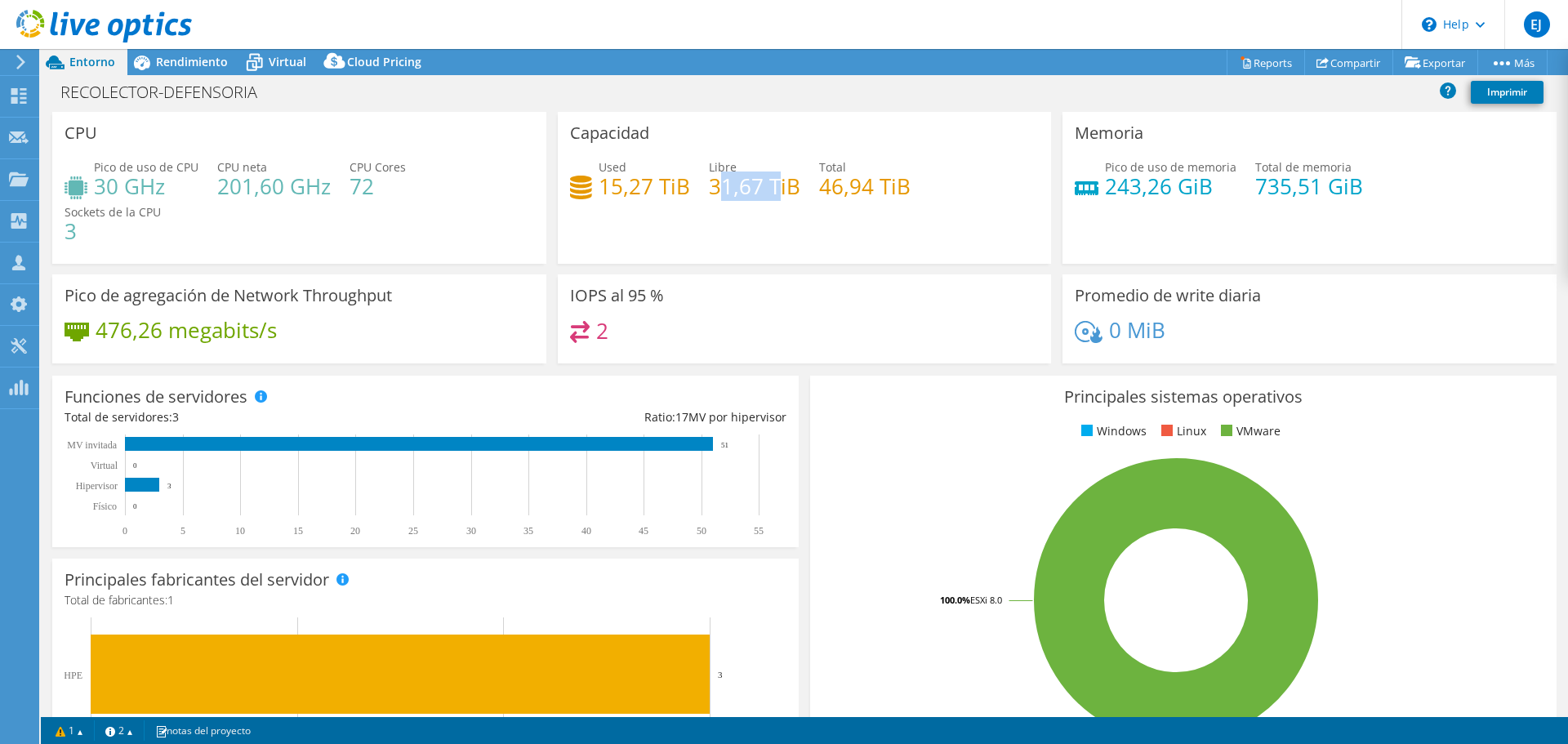
drag, startPoint x: 711, startPoint y: 187, endPoint x: 770, endPoint y: 180, distance: 59.4
click at [770, 180] on h4 "31,67 TiB" at bounding box center [754, 186] width 91 height 18
click at [741, 219] on div "Capacidad Used 15,27 TiB Libre 31,67 TiB Total 46,94 TiB" at bounding box center [804, 188] width 494 height 152
click at [1346, 60] on link "Compartir" at bounding box center [1348, 62] width 89 height 25
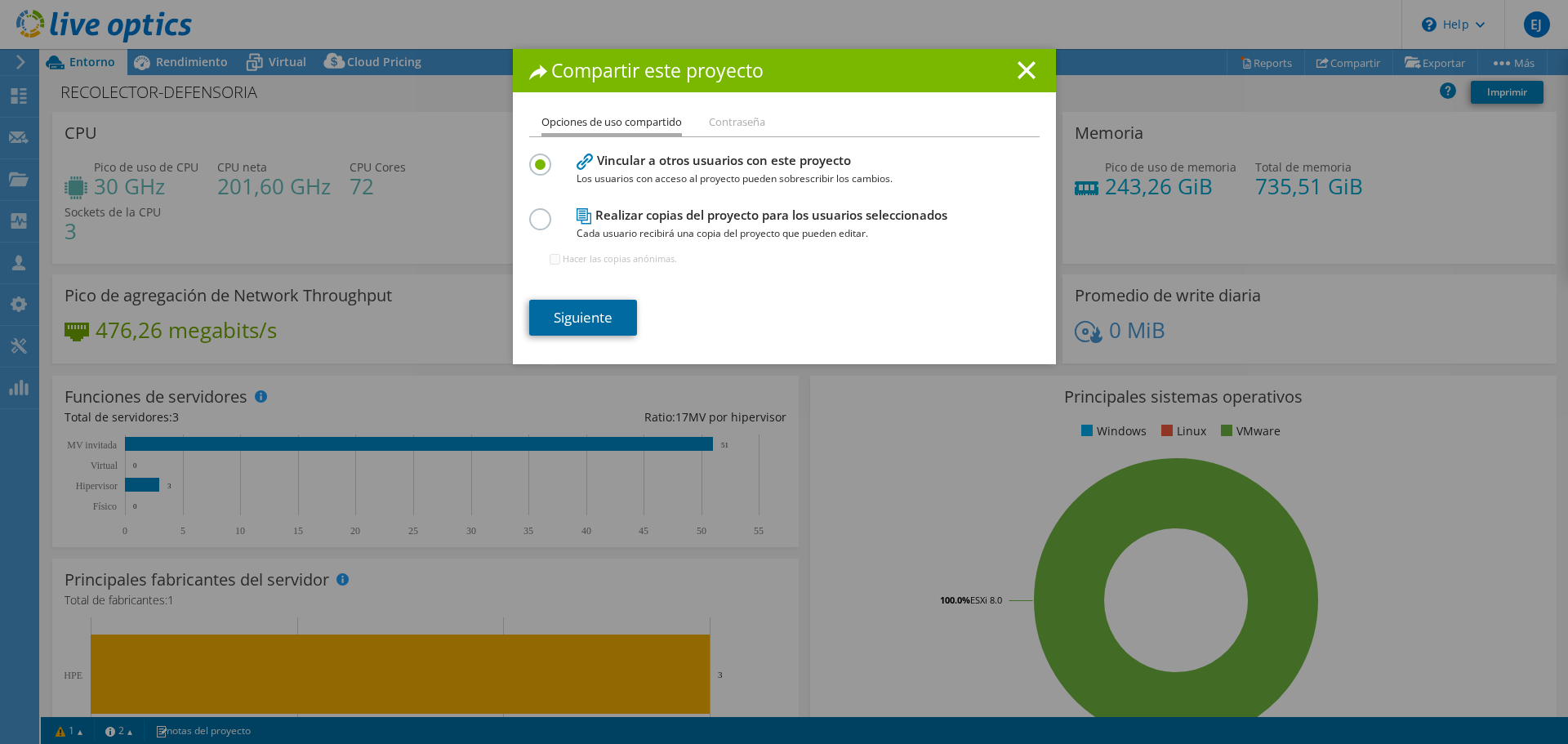
click at [586, 313] on link "Siguiente" at bounding box center [583, 317] width 108 height 36
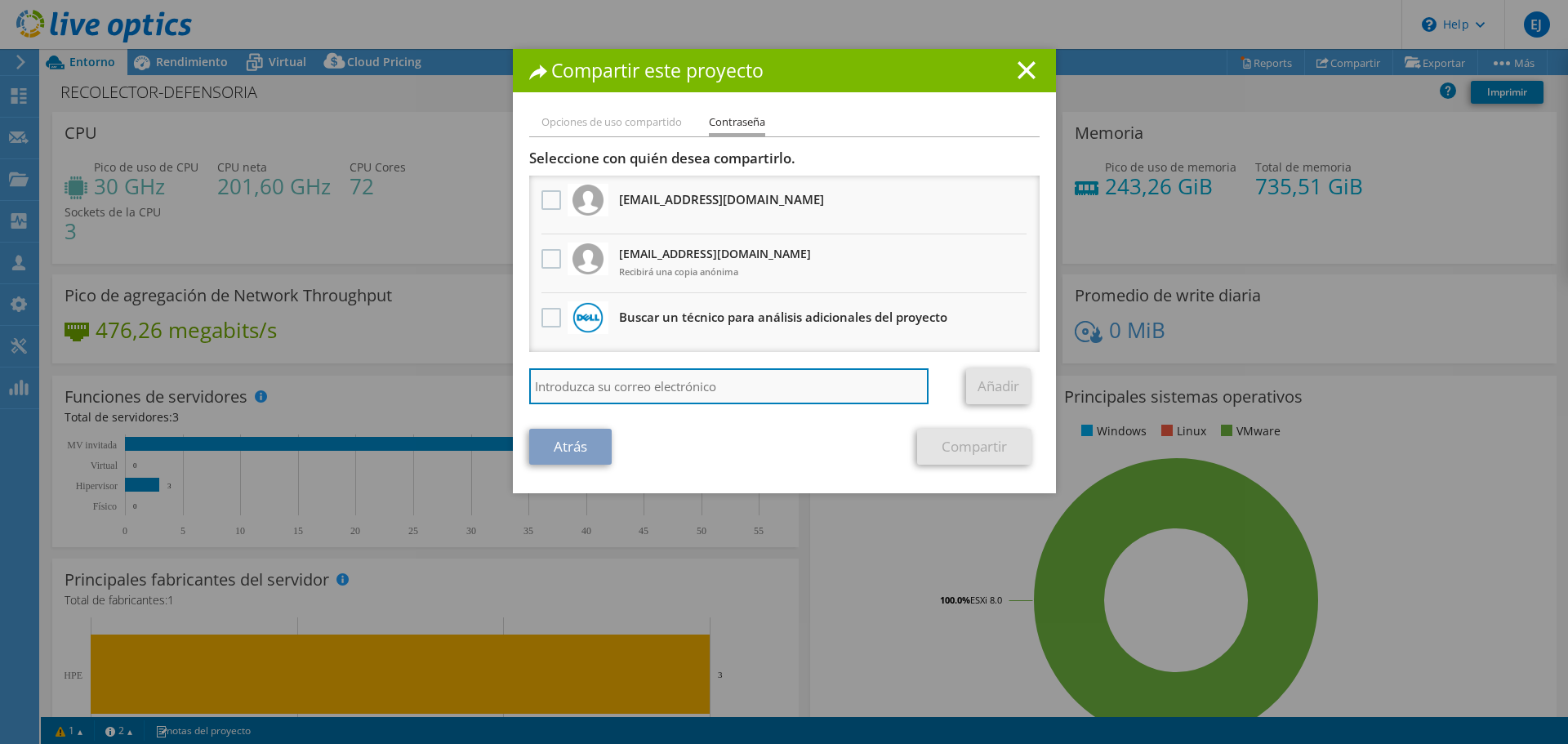
click at [626, 392] on input "search" at bounding box center [729, 386] width 400 height 36
type input "[EMAIL_ADDRESS][DOMAIN_NAME]"
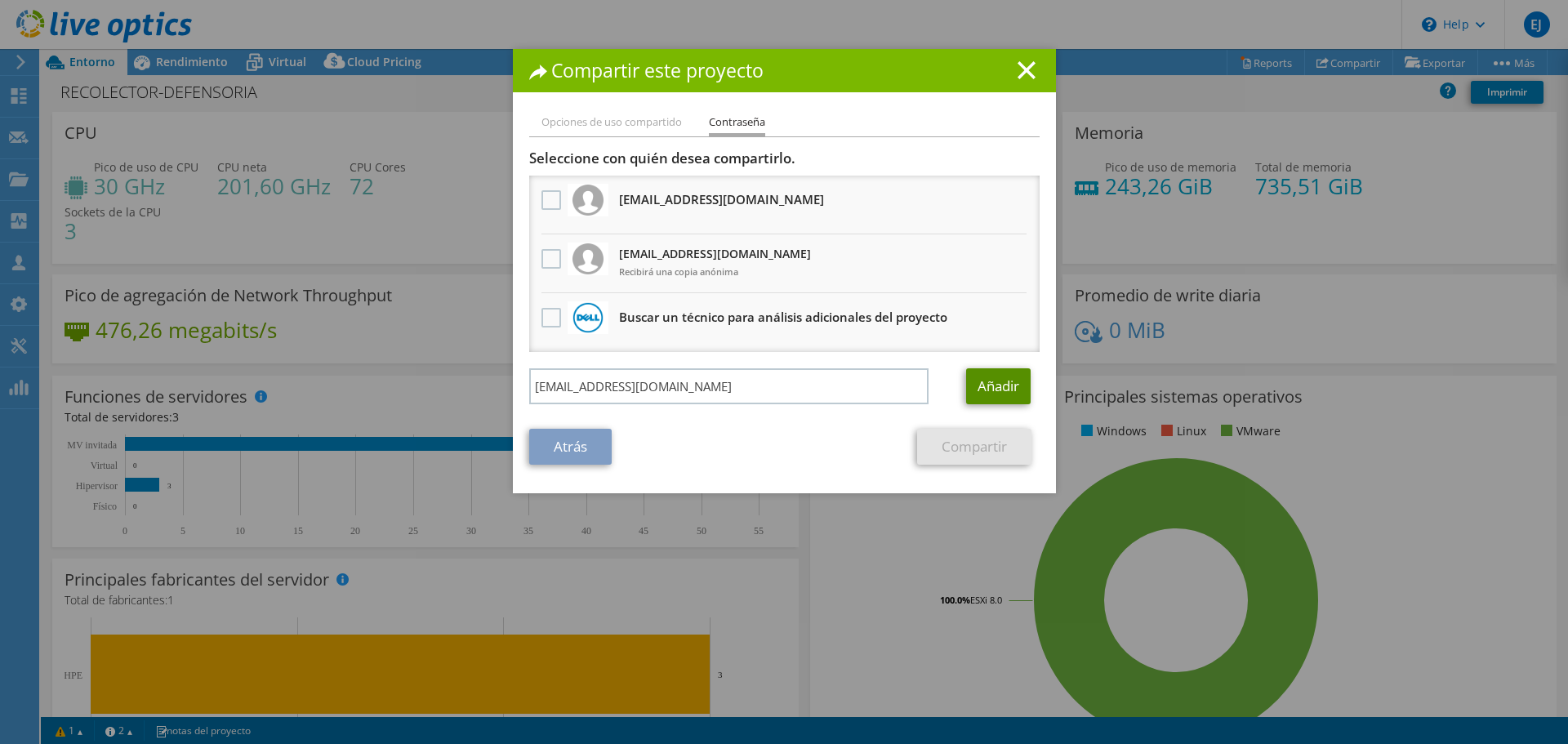
click at [997, 379] on link "Añadir" at bounding box center [998, 386] width 64 height 36
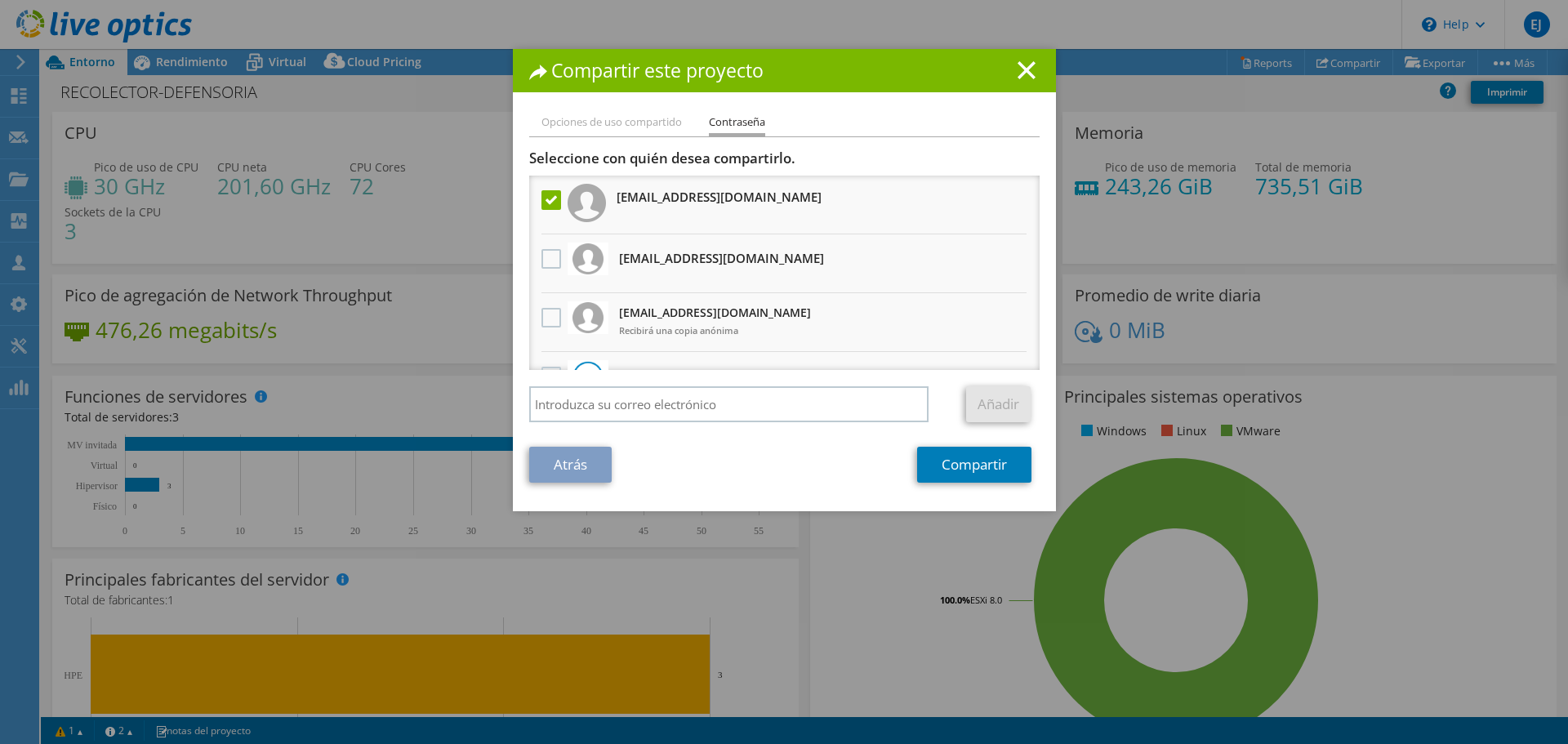
click at [548, 203] on label at bounding box center [552, 200] width 23 height 20
click at [0, 0] on input "checkbox" at bounding box center [0, 0] width 0 height 0
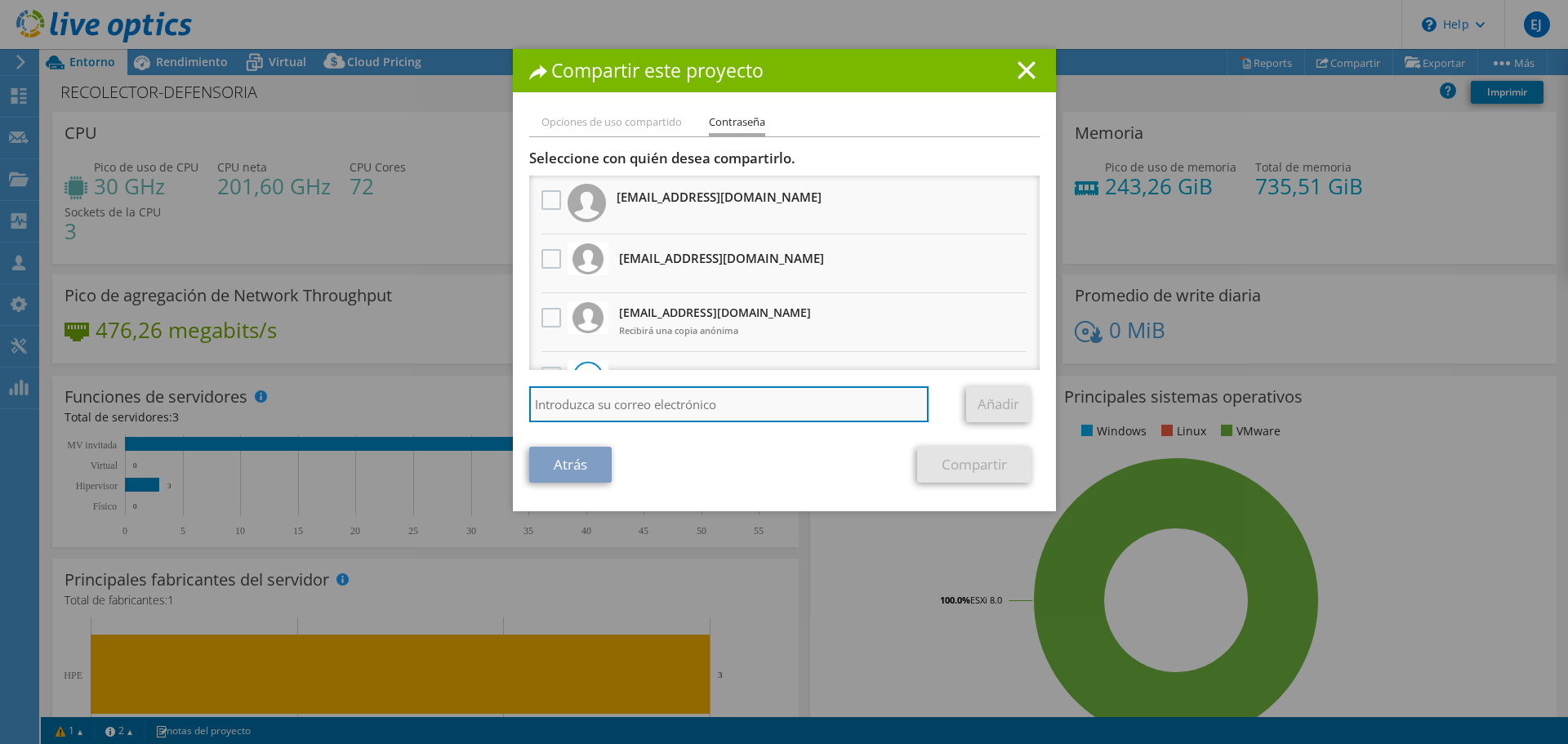
click at [616, 410] on input "search" at bounding box center [729, 404] width 400 height 36
type input "[EMAIL_ADDRESS][DOMAIN_NAME]"
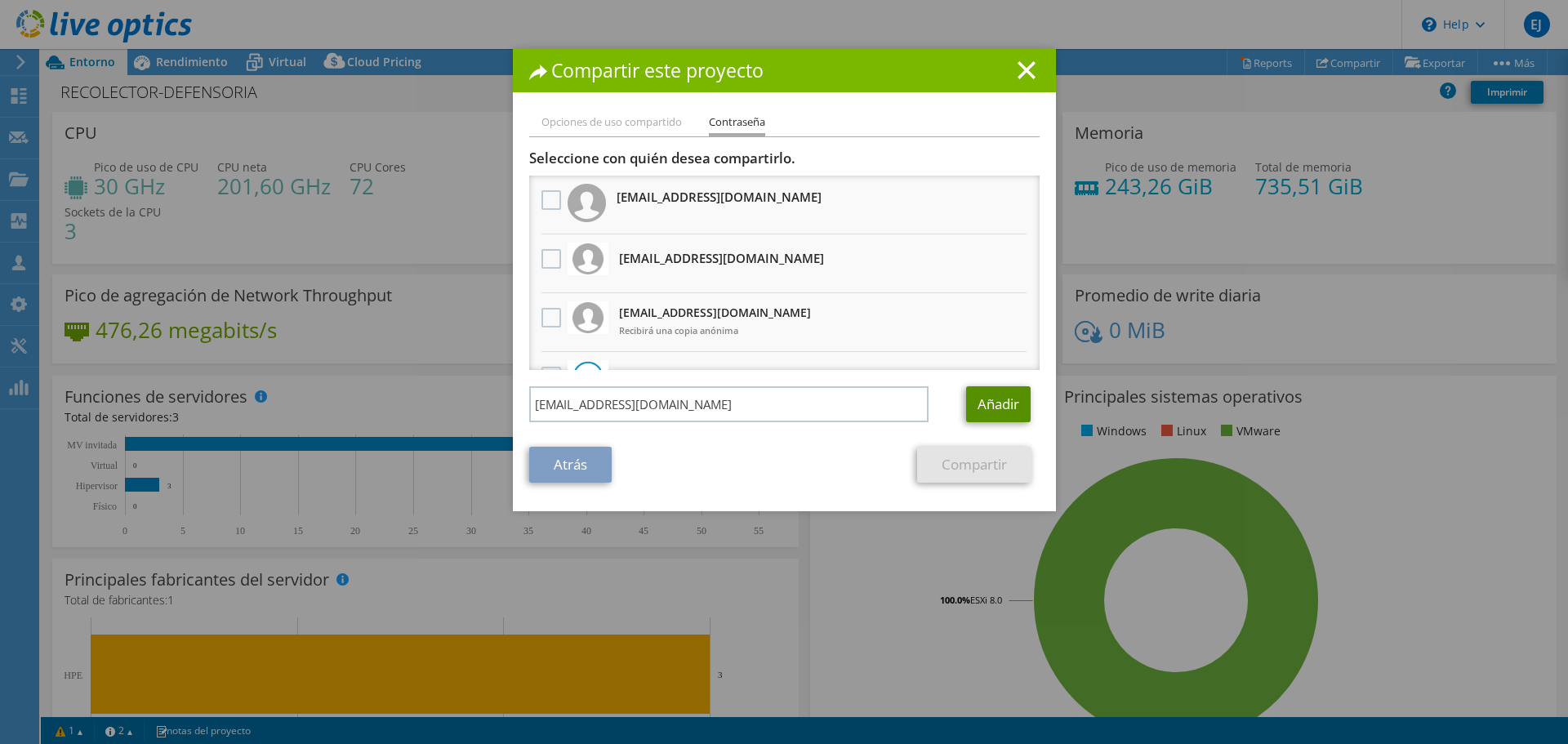
click at [999, 401] on link "Añadir" at bounding box center [998, 404] width 64 height 36
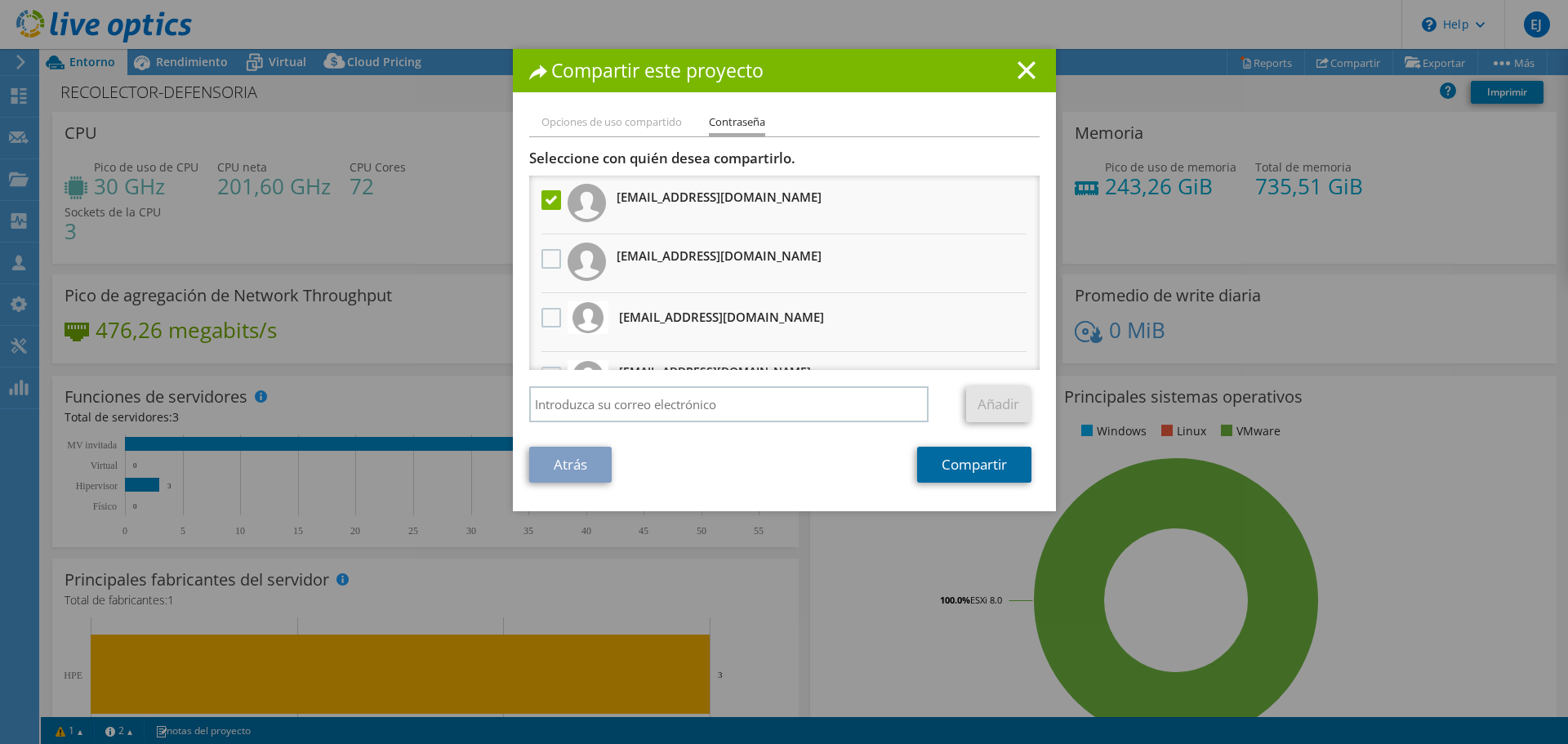
click at [946, 469] on link "Compartir" at bounding box center [975, 464] width 115 height 36
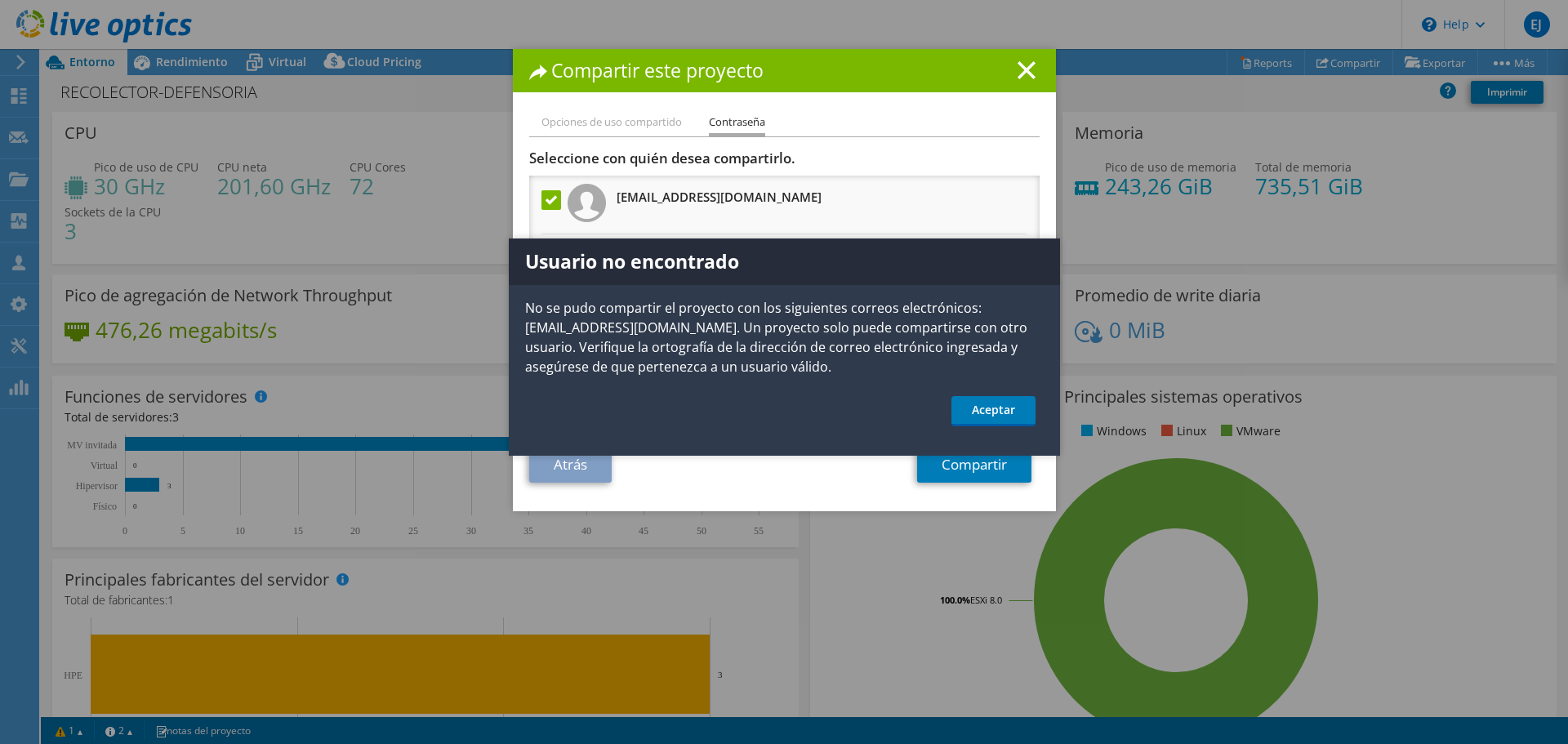
click at [1022, 395] on div "Usuario no encontrado No se pudo compartir el proyecto con los siguientes corre…" at bounding box center [784, 348] width 552 height 217
click at [1010, 409] on link "Aceptar" at bounding box center [993, 411] width 84 height 30
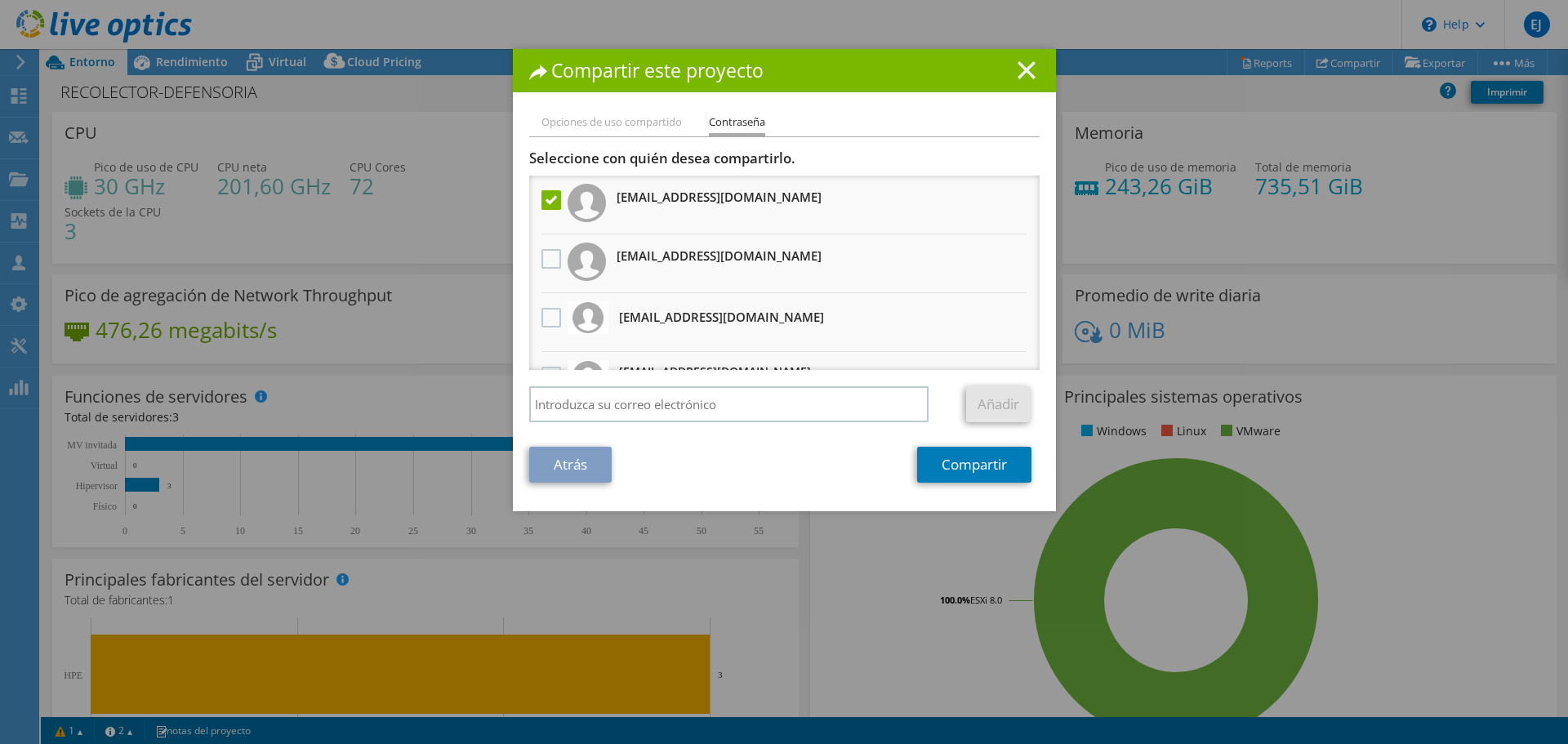
click at [1017, 62] on icon at bounding box center [1026, 70] width 18 height 18
